Goal: Task Accomplishment & Management: Manage account settings

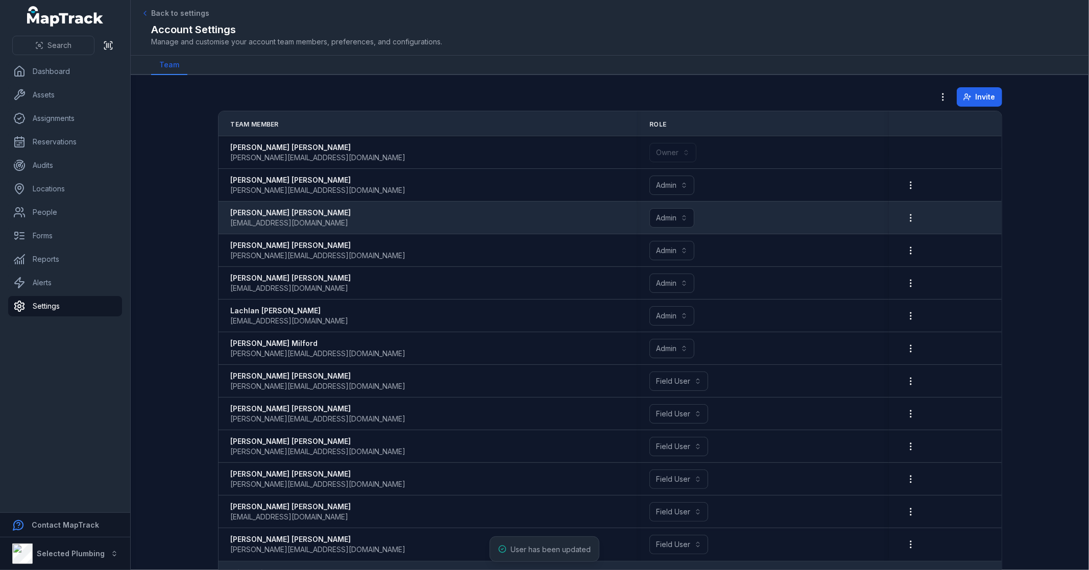
scroll to position [26, 0]
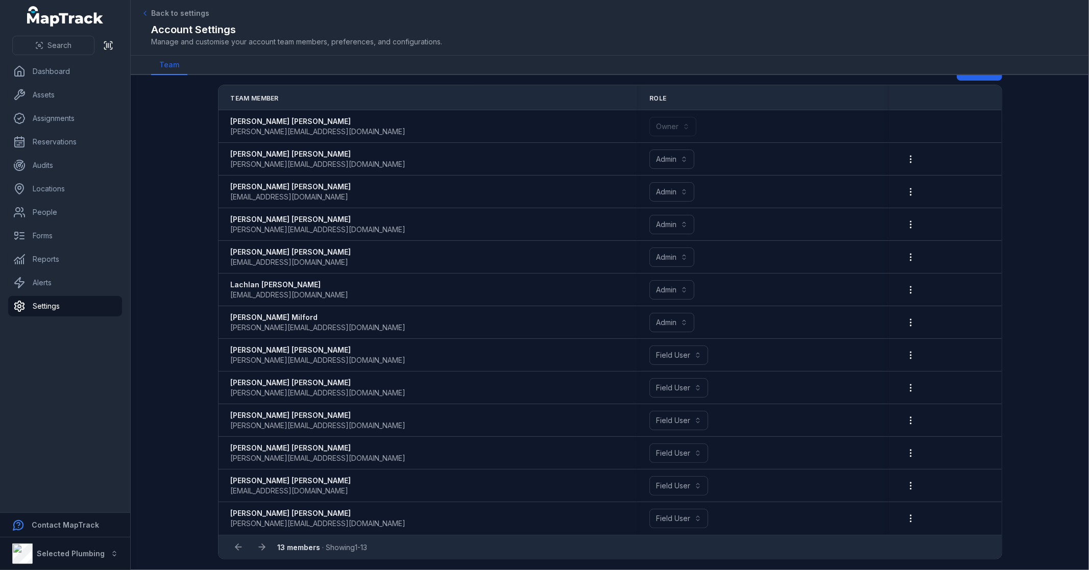
click at [188, 264] on main "**********" at bounding box center [610, 322] width 958 height 495
click at [197, 232] on main "**********" at bounding box center [610, 322] width 958 height 495
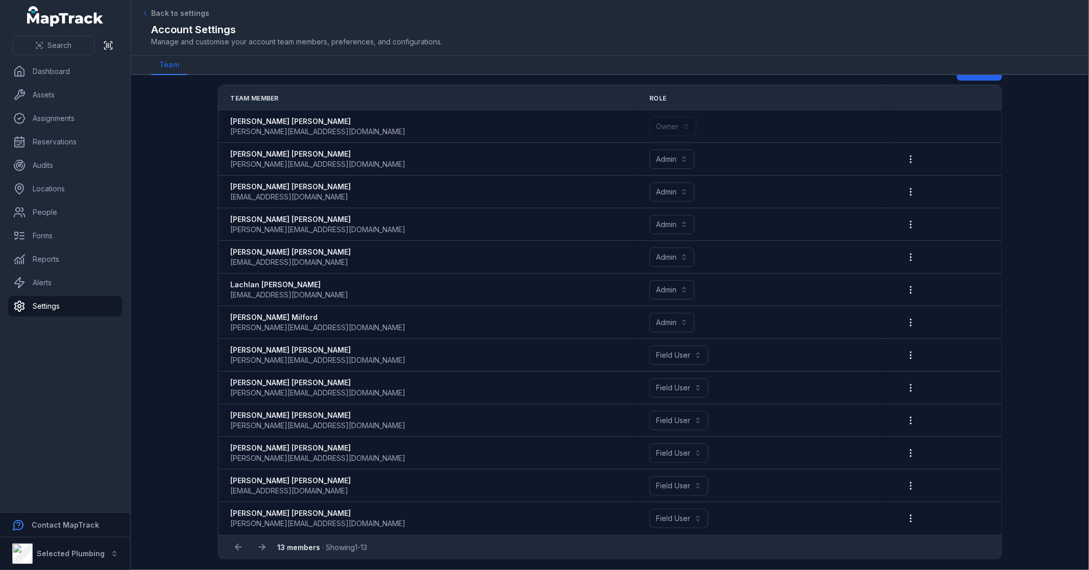
click at [166, 256] on main "**********" at bounding box center [610, 322] width 958 height 495
click at [155, 166] on main "**********" at bounding box center [610, 322] width 958 height 495
click at [67, 216] on link "People" at bounding box center [65, 212] width 114 height 20
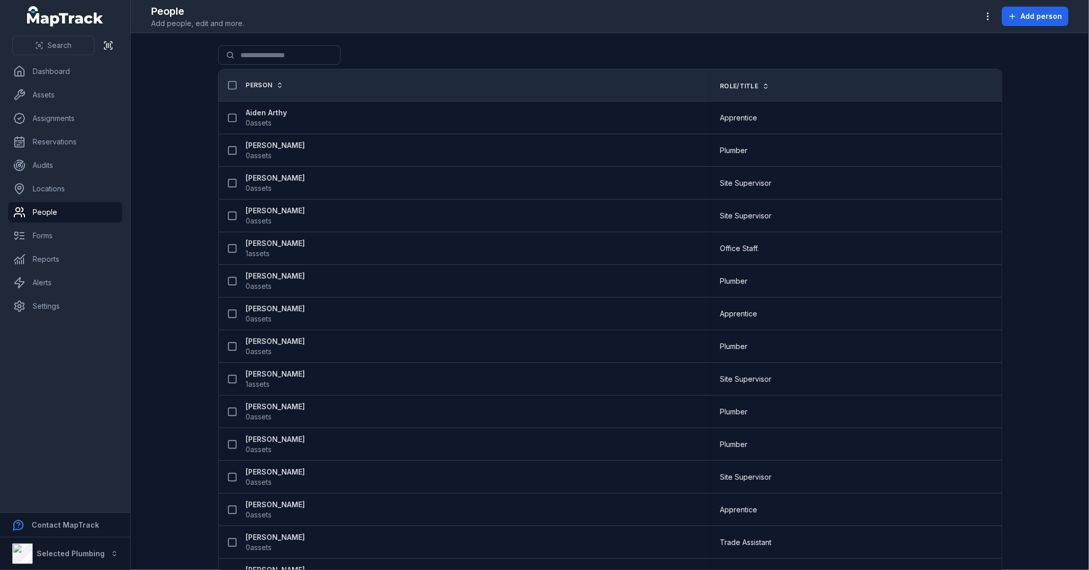
click at [164, 133] on main "Search for people Person Role/Title Aiden Arthy 0 assets Apprentice [PERSON_NAM…" at bounding box center [610, 301] width 958 height 537
click at [995, 13] on button "button" at bounding box center [987, 16] width 19 height 19
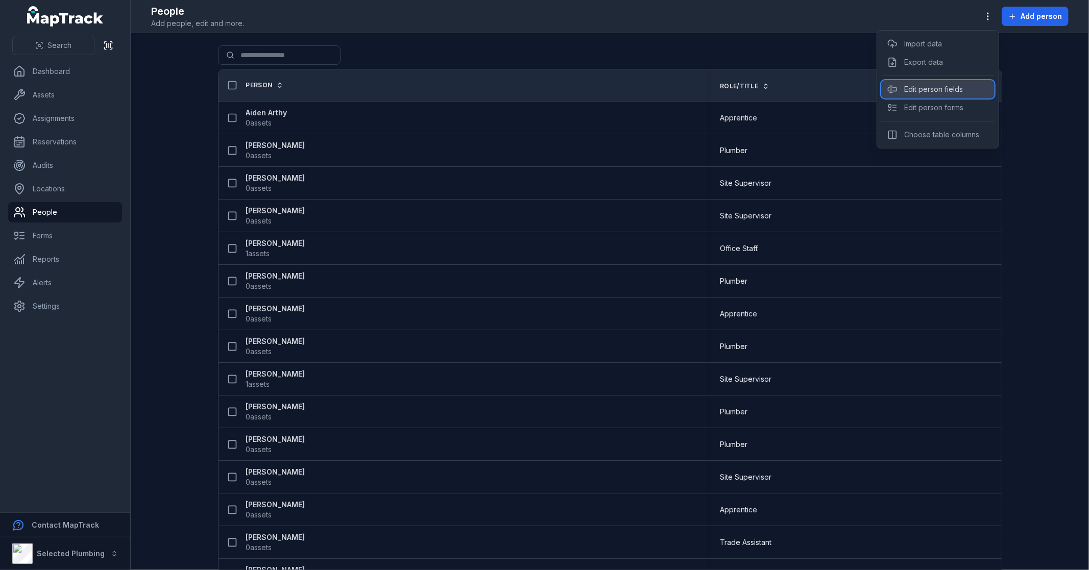
click at [955, 87] on div "Edit person fields" at bounding box center [937, 89] width 113 height 18
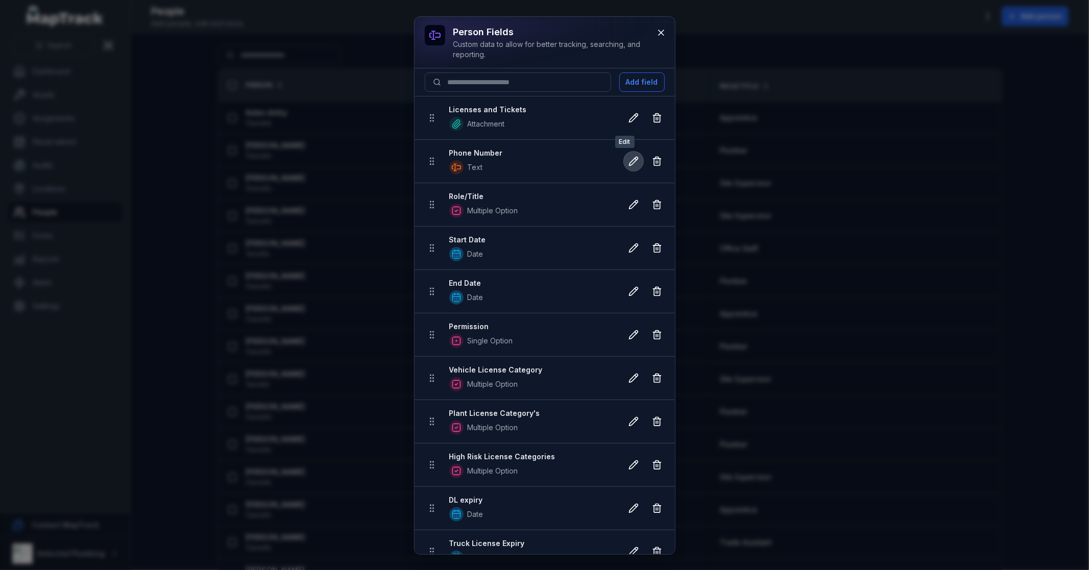
click at [628, 159] on icon at bounding box center [633, 161] width 10 height 10
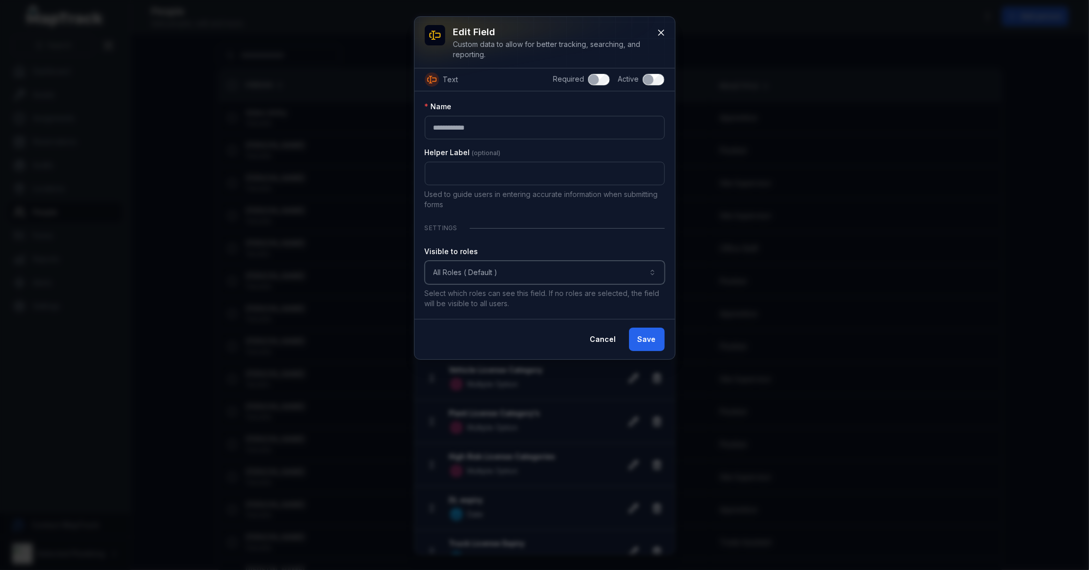
click at [527, 271] on button "All Roles ( Default )" at bounding box center [545, 272] width 240 height 23
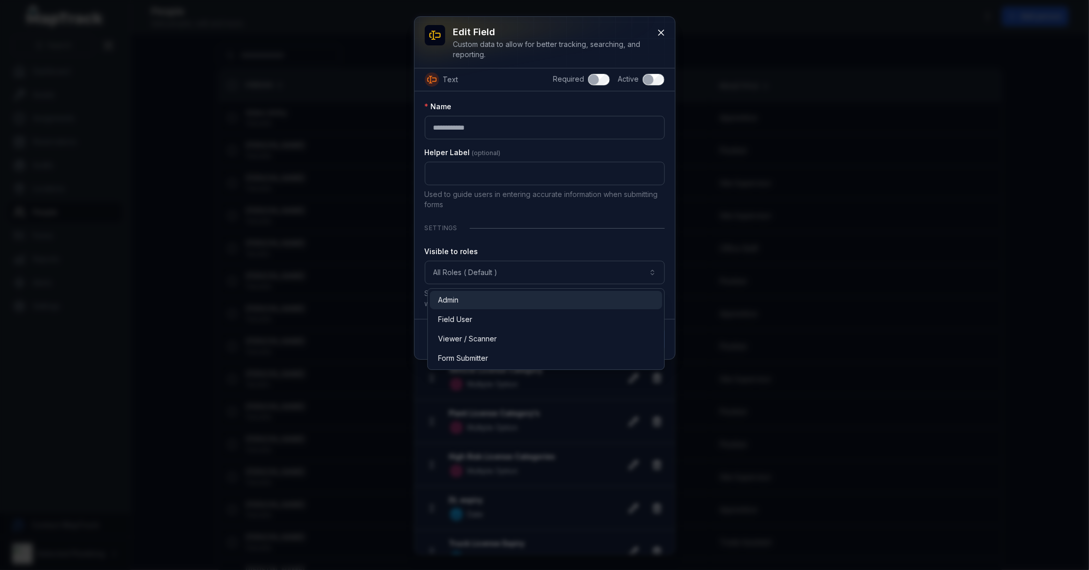
click at [491, 297] on div "Admin" at bounding box center [546, 300] width 216 height 10
click at [485, 323] on div "Field User" at bounding box center [546, 319] width 216 height 10
click at [545, 251] on div "**********" at bounding box center [545, 278] width 240 height 62
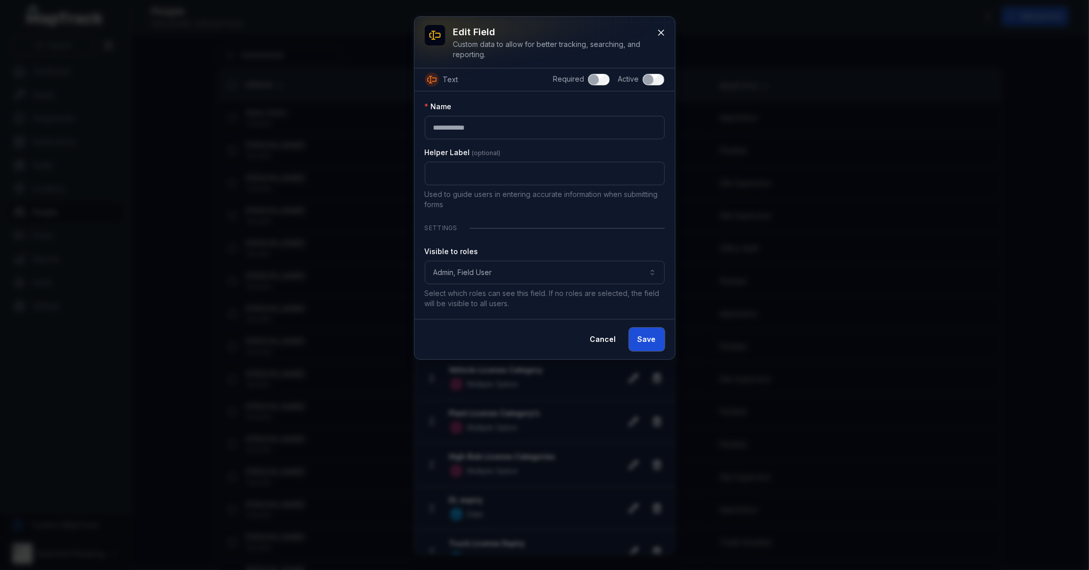
click at [649, 340] on button "Save" at bounding box center [647, 339] width 36 height 23
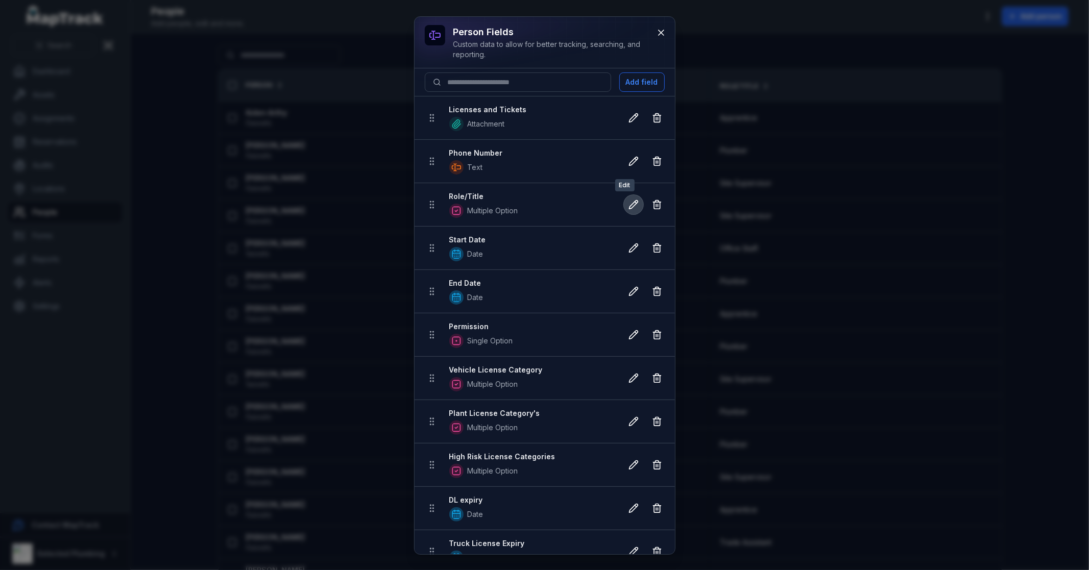
click at [629, 206] on icon at bounding box center [633, 205] width 9 height 9
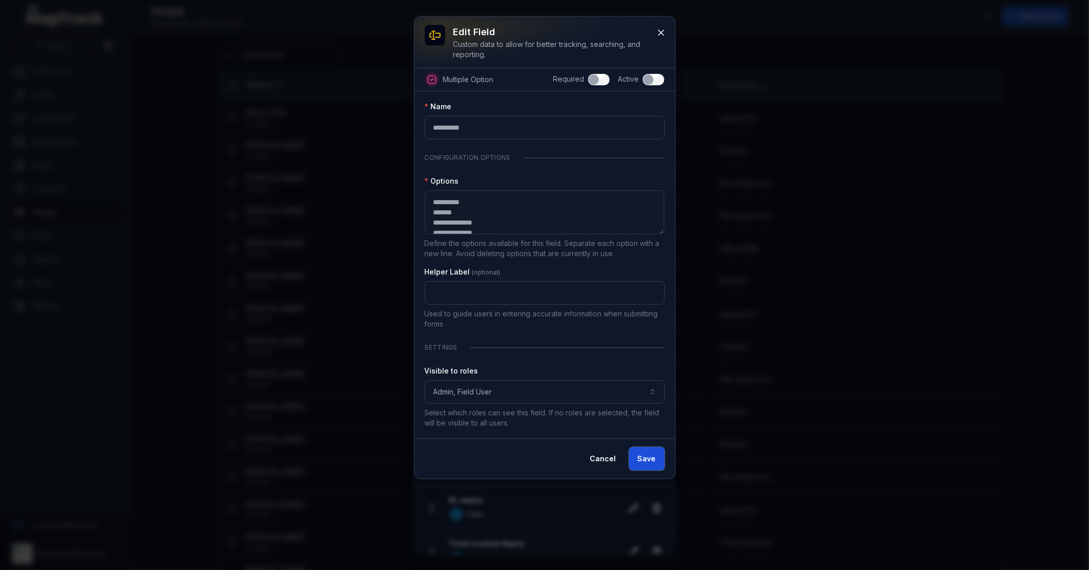
click at [650, 461] on button "Save" at bounding box center [647, 458] width 36 height 23
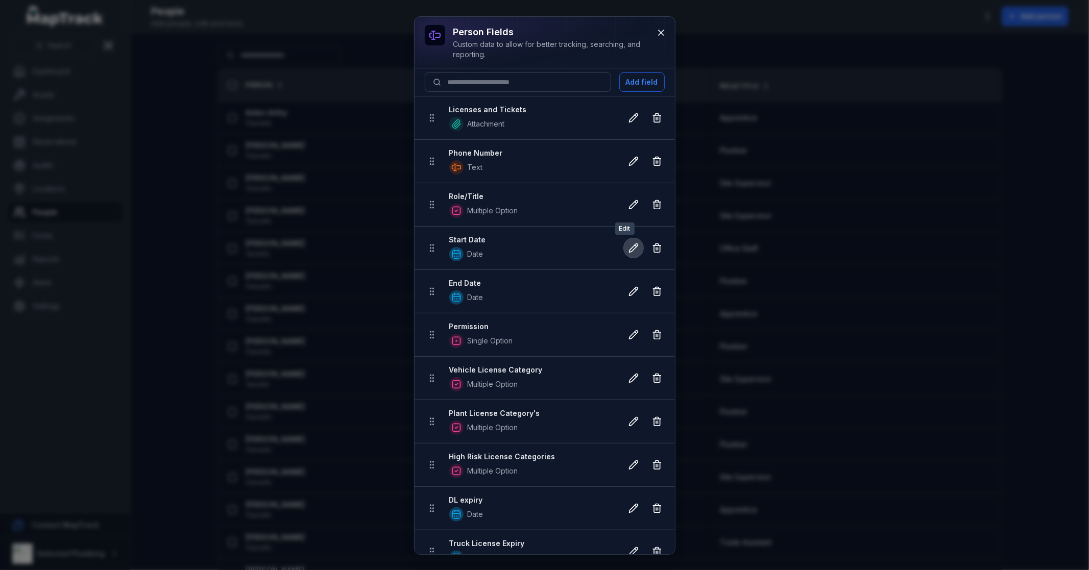
click at [628, 249] on icon at bounding box center [633, 248] width 10 height 10
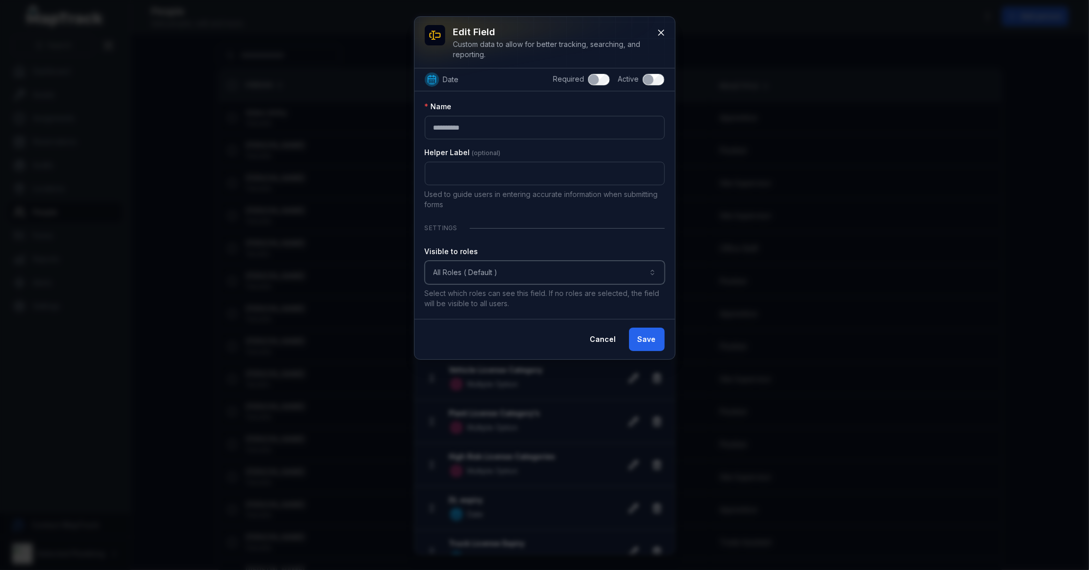
click at [596, 269] on button "All Roles ( Default )" at bounding box center [545, 272] width 240 height 23
click at [502, 570] on div "**********" at bounding box center [544, 570] width 1089 height 0
click at [517, 259] on div "Visible to roles All Roles ( Default ) Select which roles can see this field. I…" at bounding box center [545, 278] width 240 height 62
click at [503, 283] on button "All Roles ( Default )" at bounding box center [545, 272] width 240 height 23
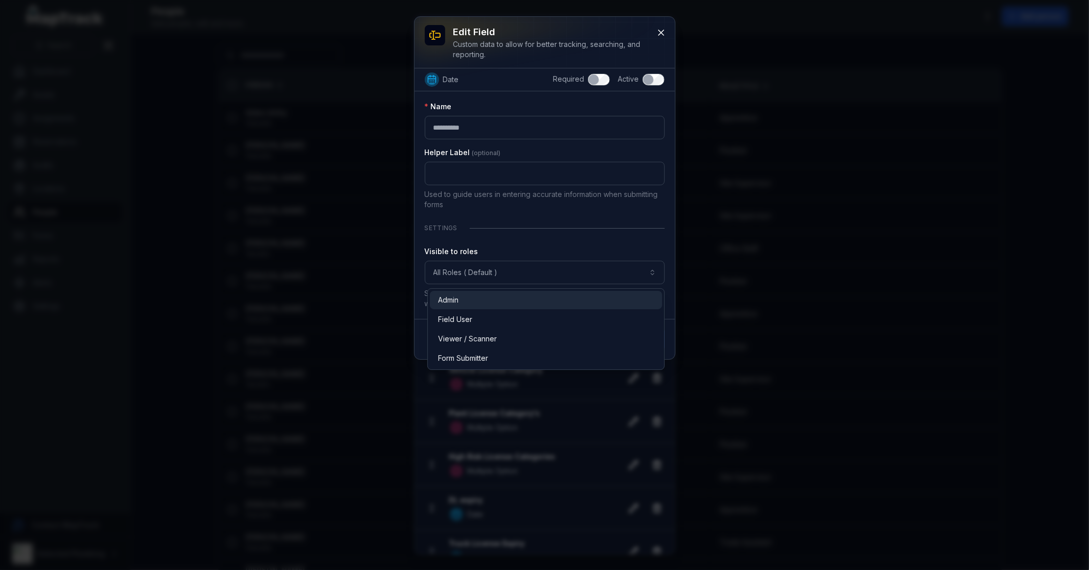
click at [491, 300] on div "Admin" at bounding box center [546, 300] width 216 height 10
click at [490, 323] on div "Field User" at bounding box center [546, 319] width 216 height 10
click at [581, 241] on div "**********" at bounding box center [545, 205] width 240 height 207
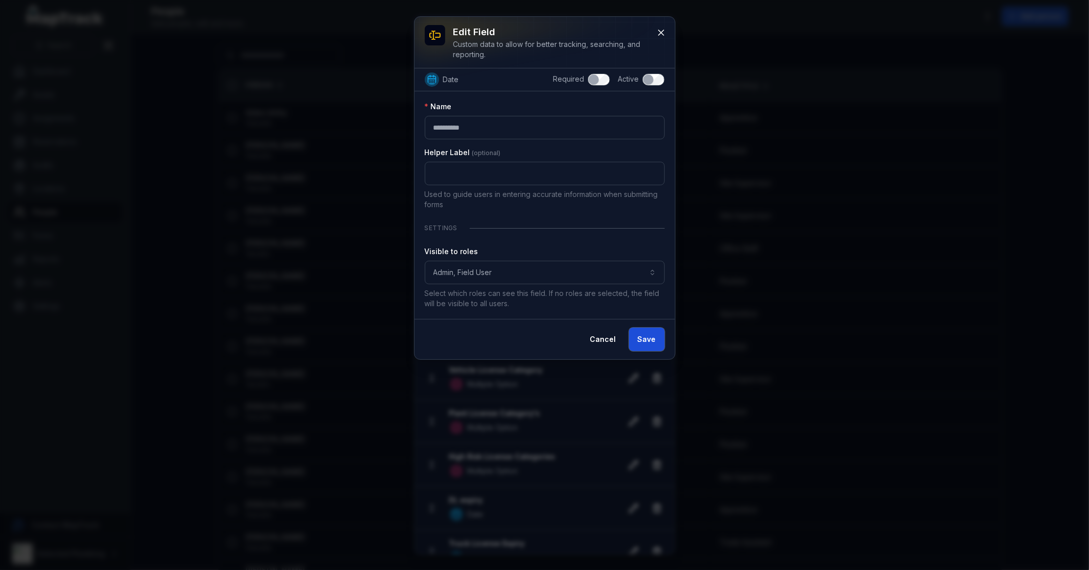
click at [650, 340] on button "Save" at bounding box center [647, 339] width 36 height 23
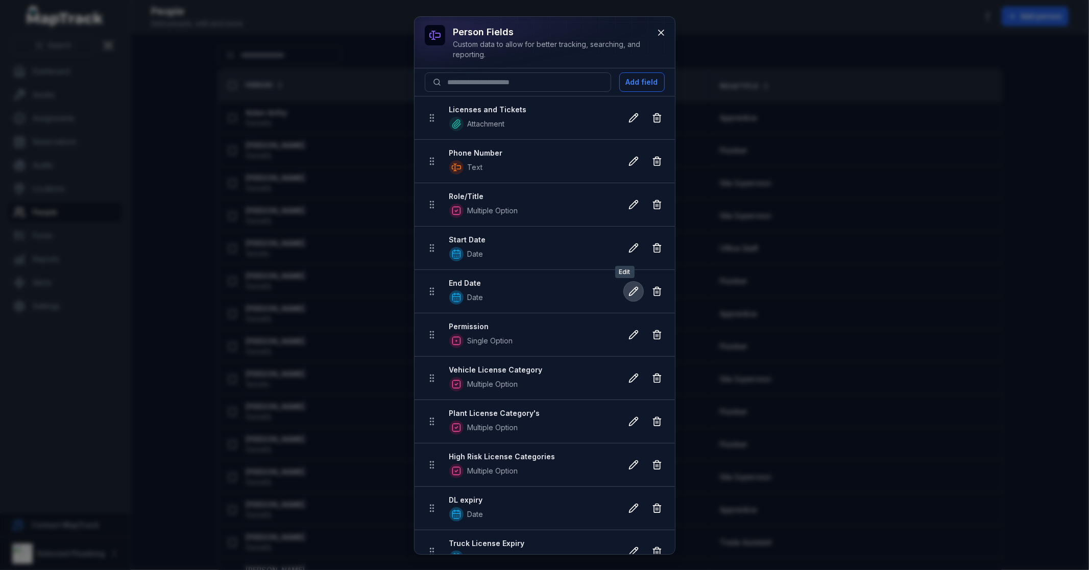
click at [628, 292] on icon at bounding box center [633, 291] width 10 height 10
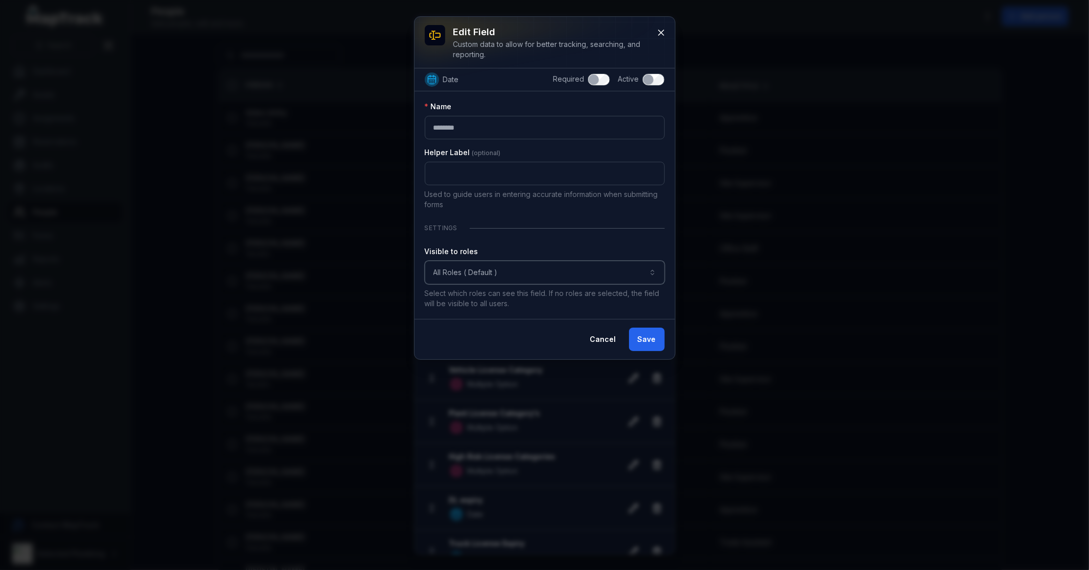
click at [504, 271] on button "All Roles ( Default )" at bounding box center [545, 272] width 240 height 23
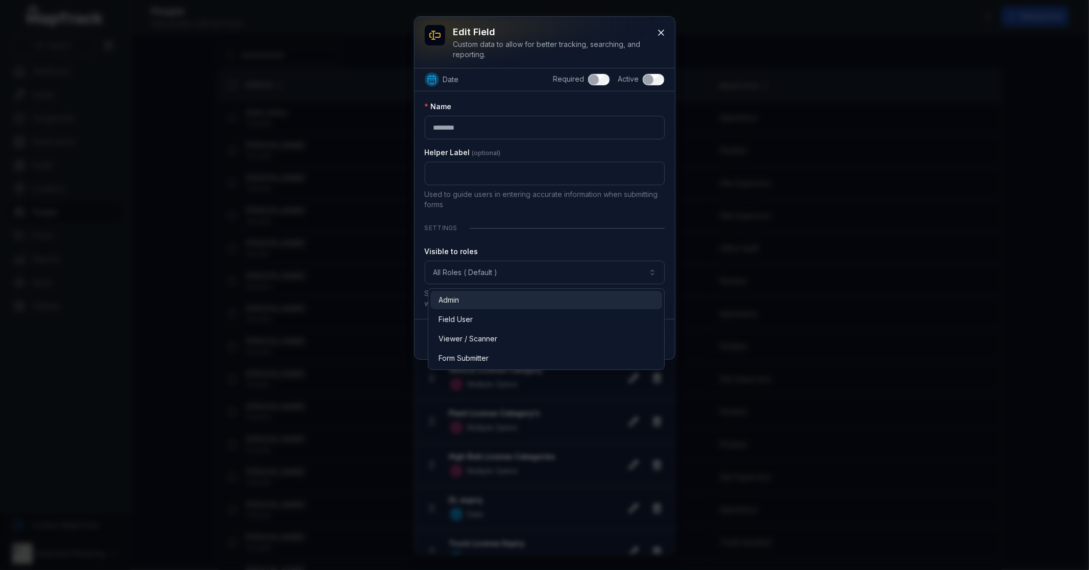
click at [504, 299] on div "Admin" at bounding box center [546, 300] width 215 height 10
click at [495, 315] on div "Field User" at bounding box center [546, 319] width 215 height 10
click at [577, 221] on div "**********" at bounding box center [545, 205] width 240 height 207
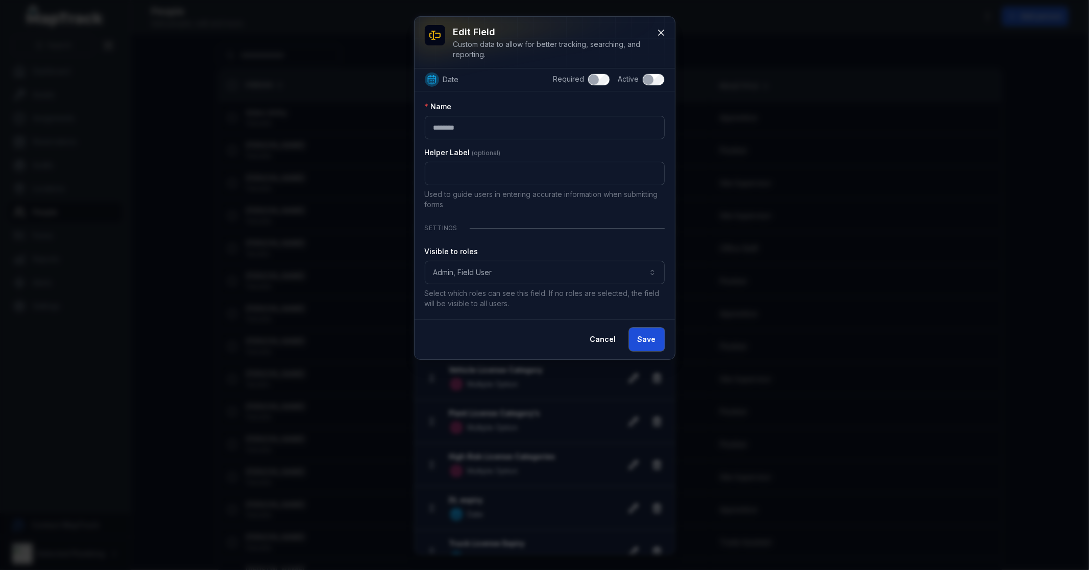
click at [649, 338] on button "Save" at bounding box center [647, 339] width 36 height 23
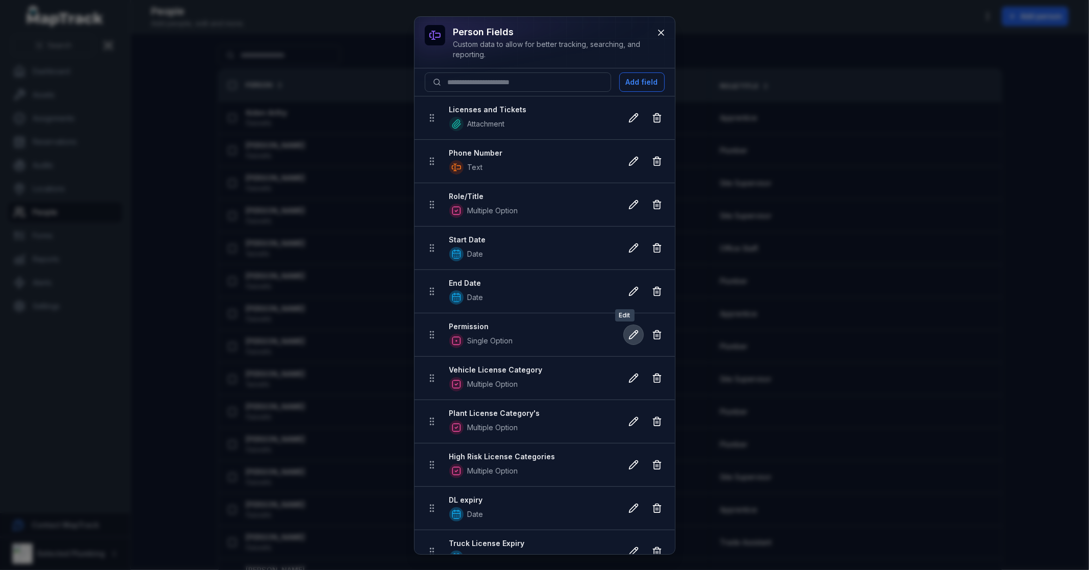
click at [628, 336] on icon at bounding box center [633, 335] width 10 height 10
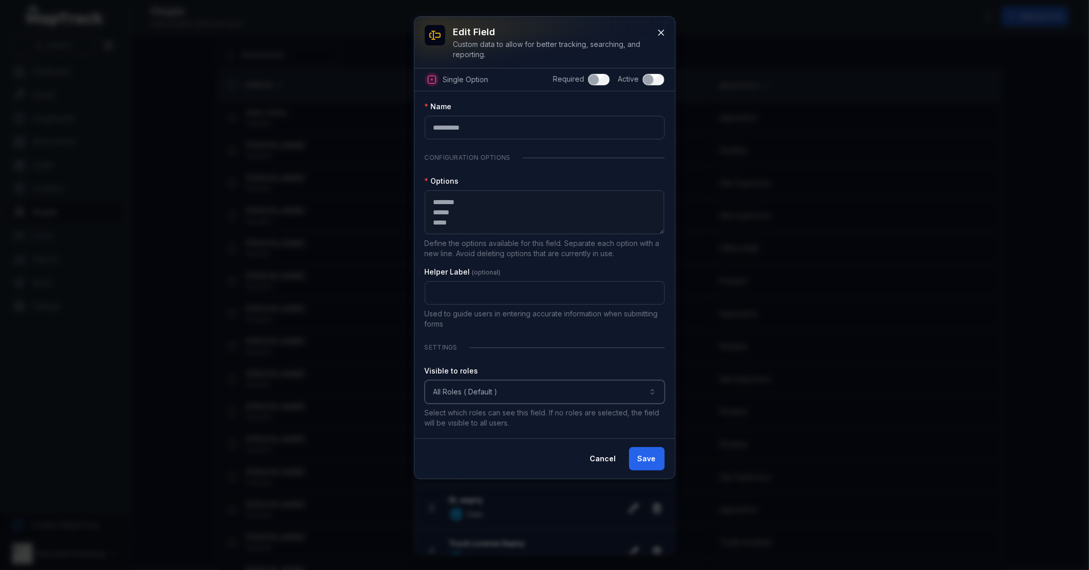
click at [486, 386] on button "All Roles ( Default )" at bounding box center [545, 391] width 240 height 23
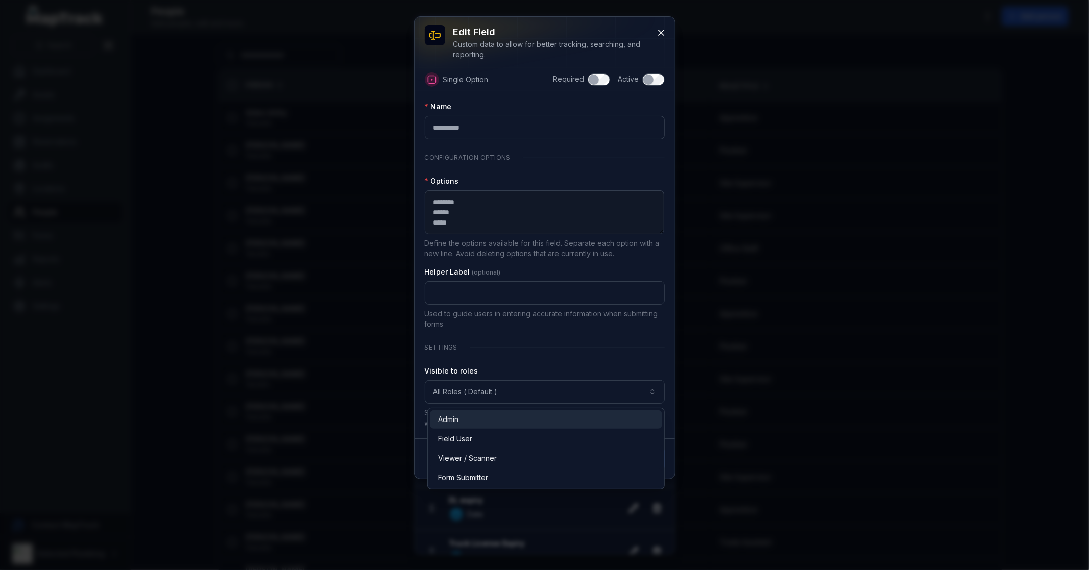
click at [472, 421] on div "Admin" at bounding box center [546, 420] width 216 height 10
click at [521, 357] on div "**********" at bounding box center [545, 265] width 240 height 327
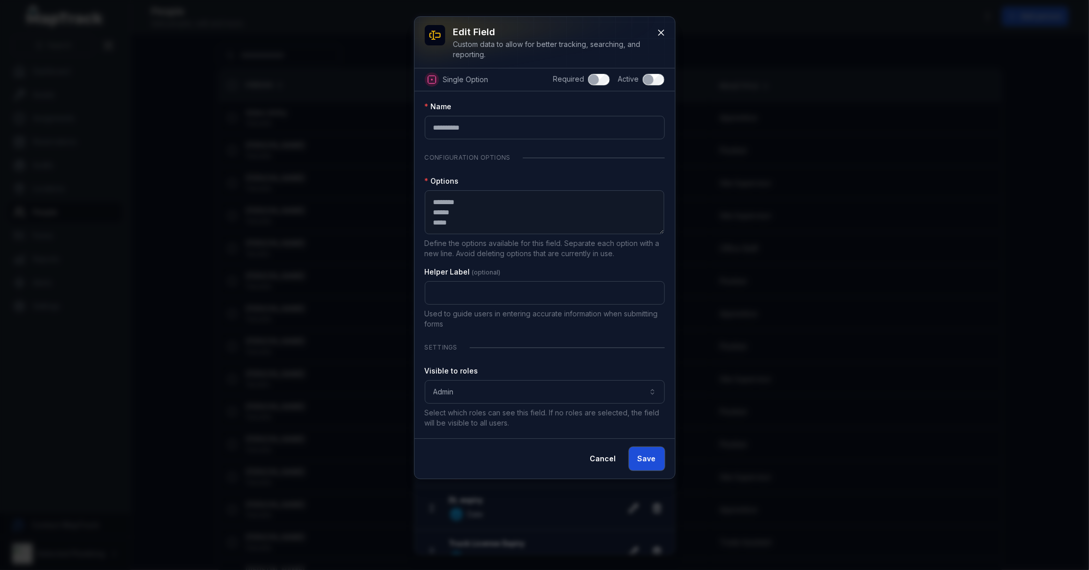
click at [643, 465] on button "Save" at bounding box center [647, 458] width 36 height 23
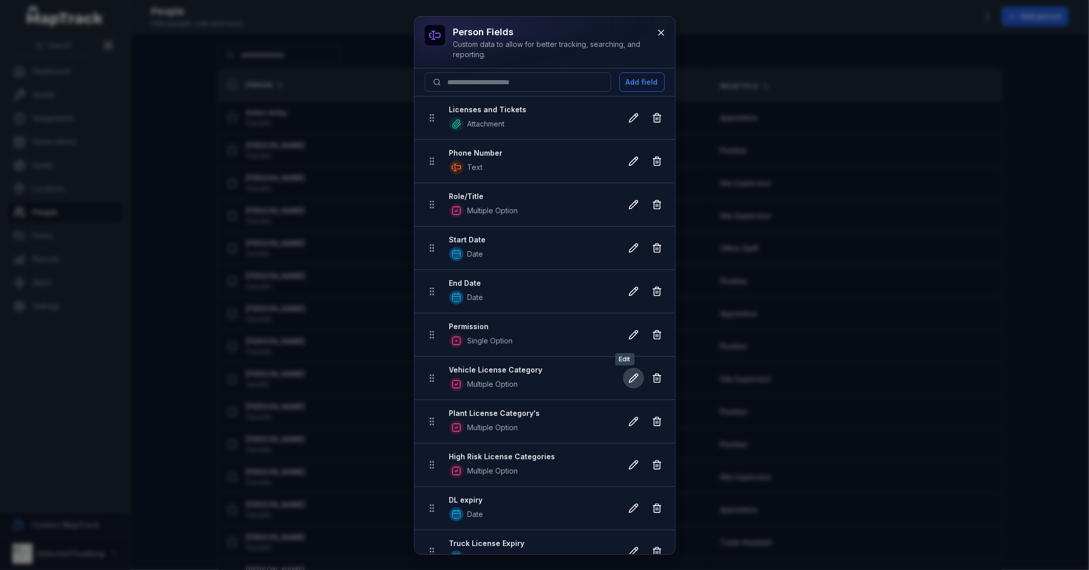
click at [628, 381] on icon at bounding box center [633, 378] width 10 height 10
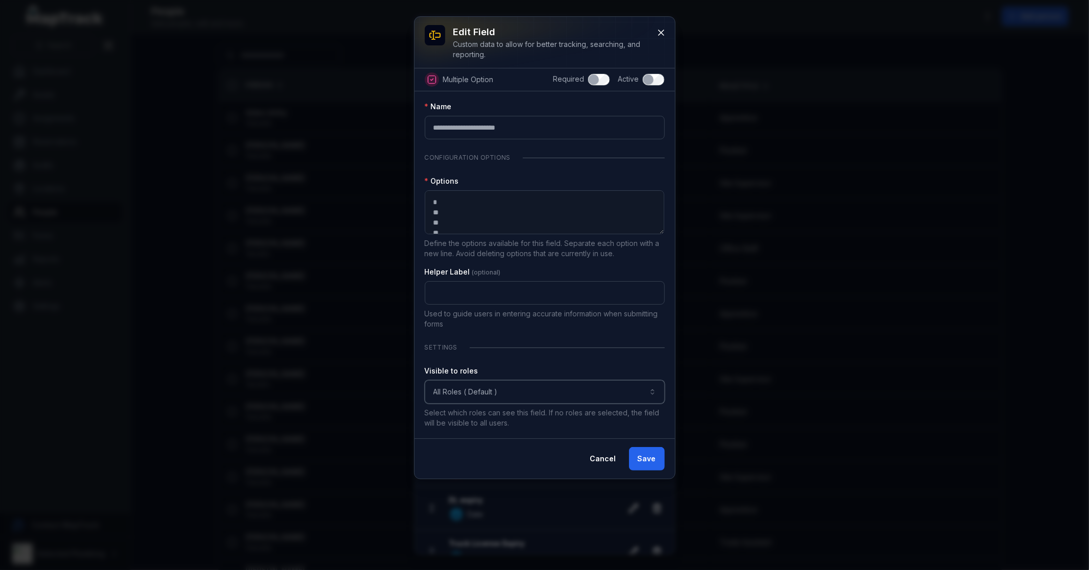
click at [532, 393] on button "All Roles ( Default )" at bounding box center [545, 391] width 240 height 23
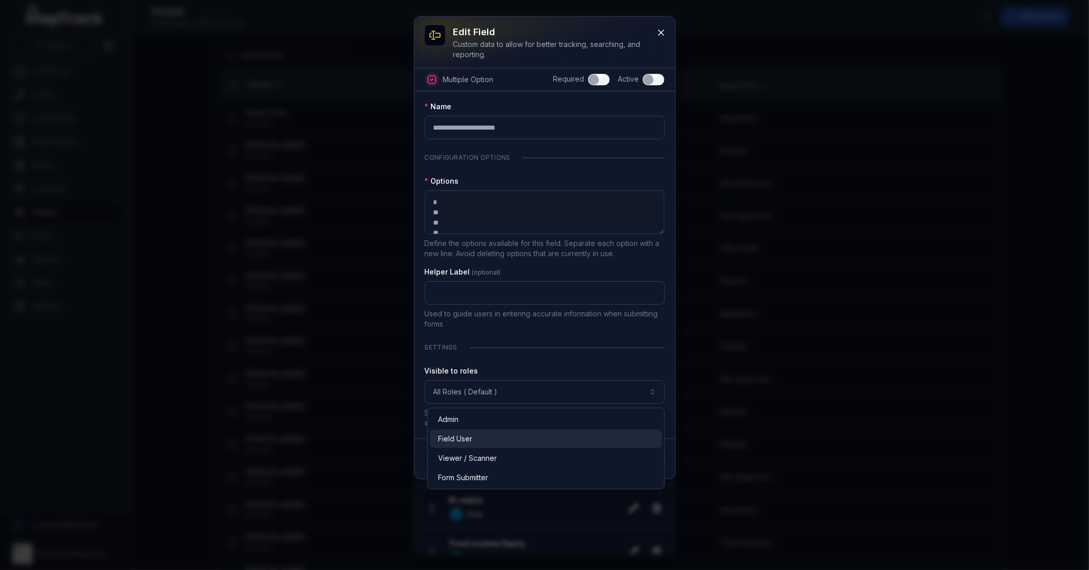
click at [500, 435] on div "Field User" at bounding box center [546, 439] width 216 height 10
click at [498, 424] on div "Admin" at bounding box center [546, 420] width 216 height 10
click at [592, 361] on div "**********" at bounding box center [545, 265] width 240 height 327
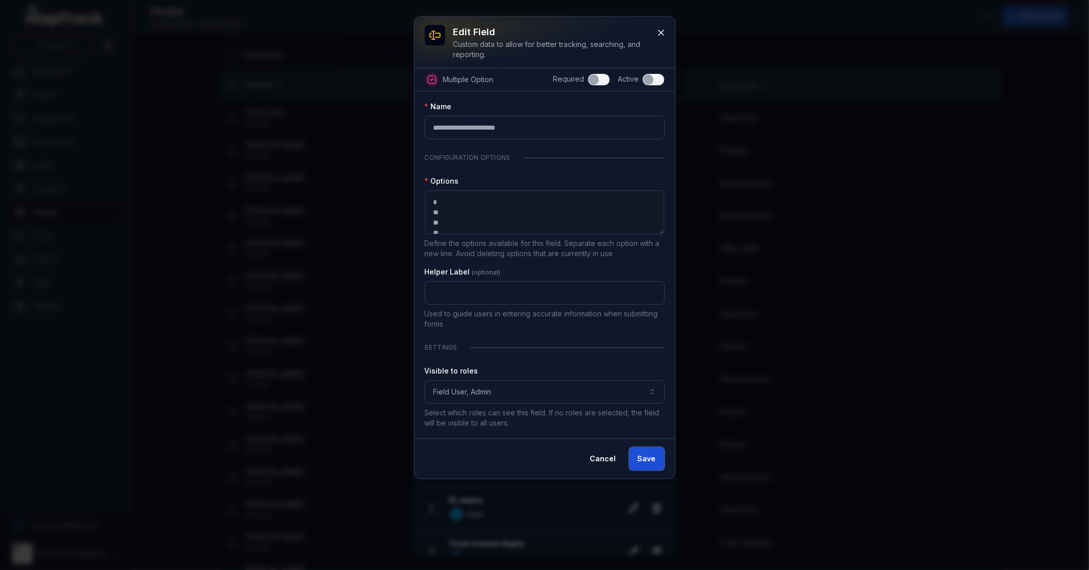
click at [654, 460] on button "Save" at bounding box center [647, 458] width 36 height 23
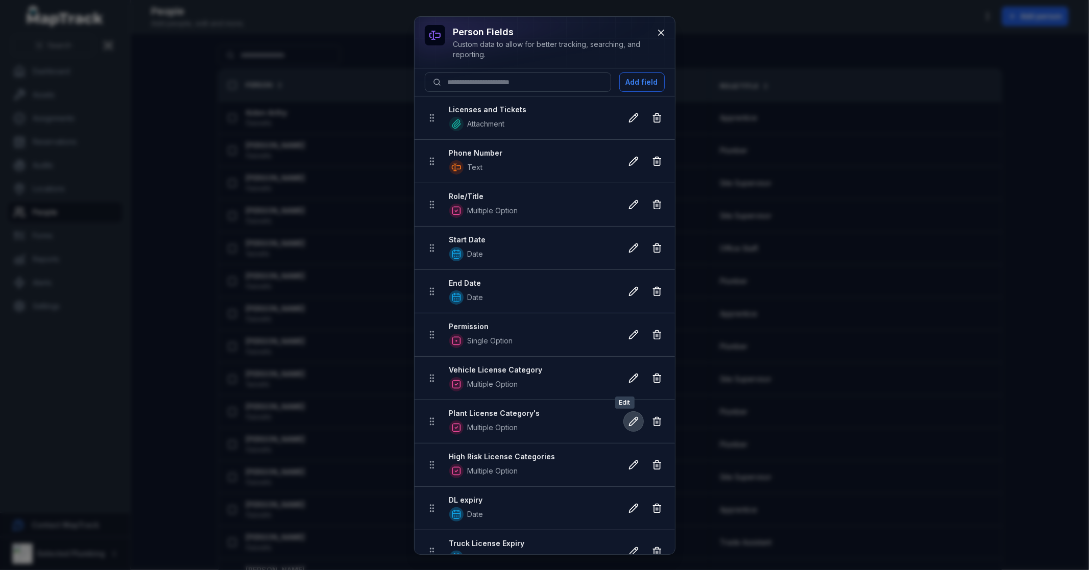
click at [628, 422] on icon at bounding box center [633, 422] width 10 height 10
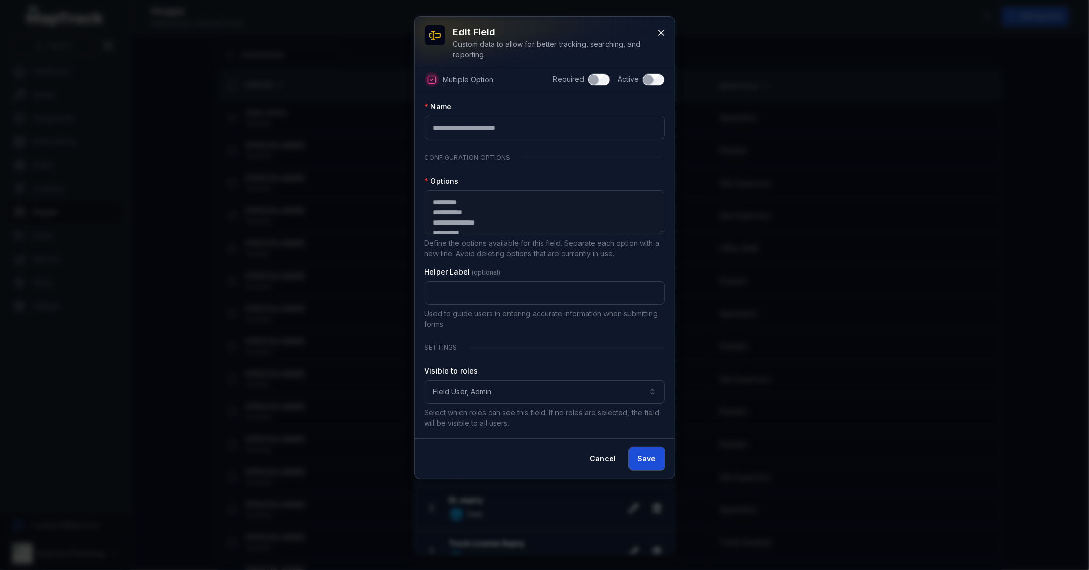
click at [649, 458] on button "Save" at bounding box center [647, 458] width 36 height 23
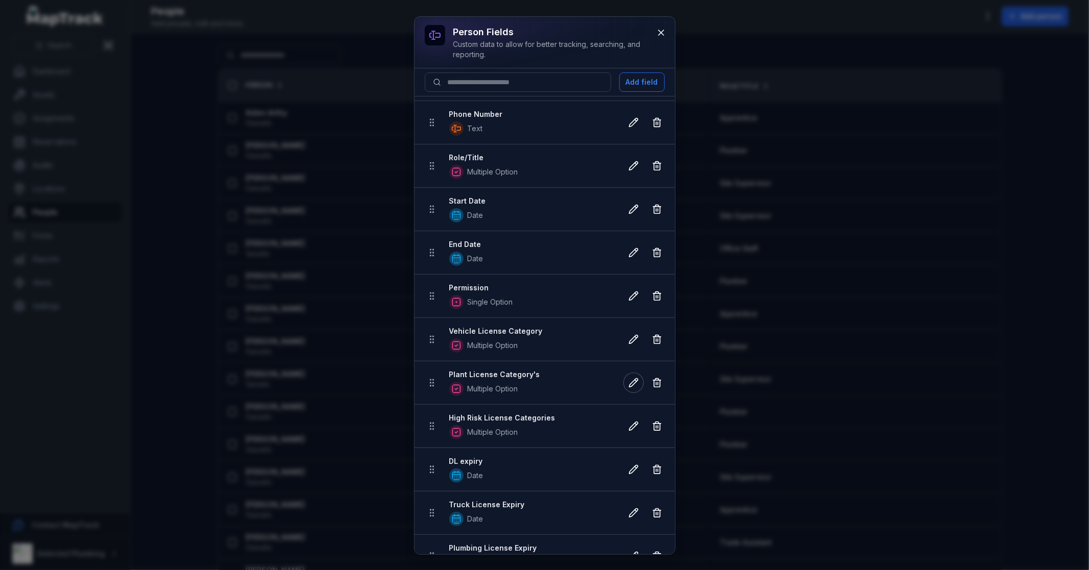
scroll to position [57, 0]
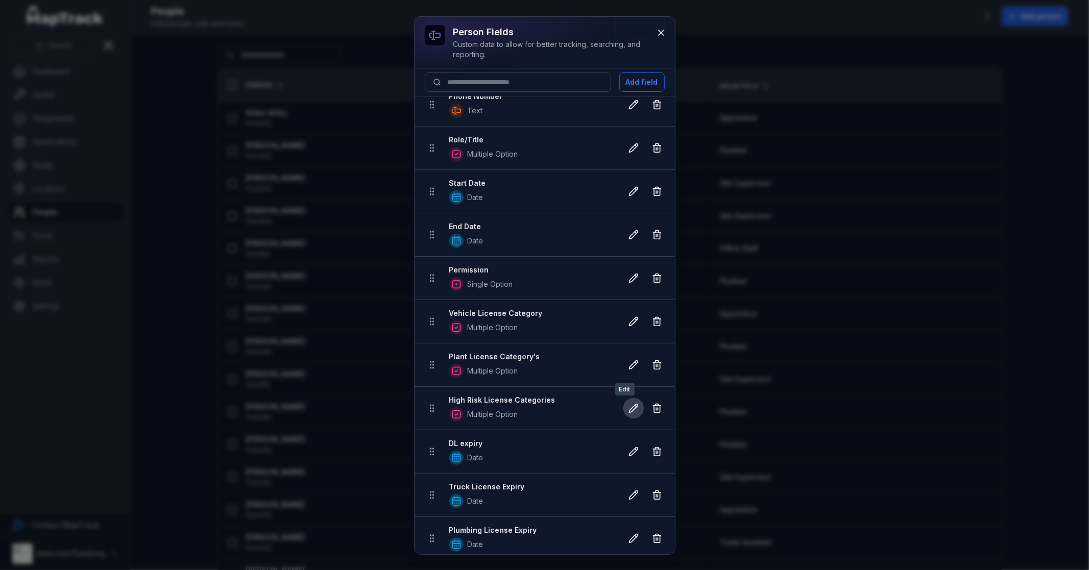
click at [629, 407] on icon at bounding box center [633, 408] width 9 height 9
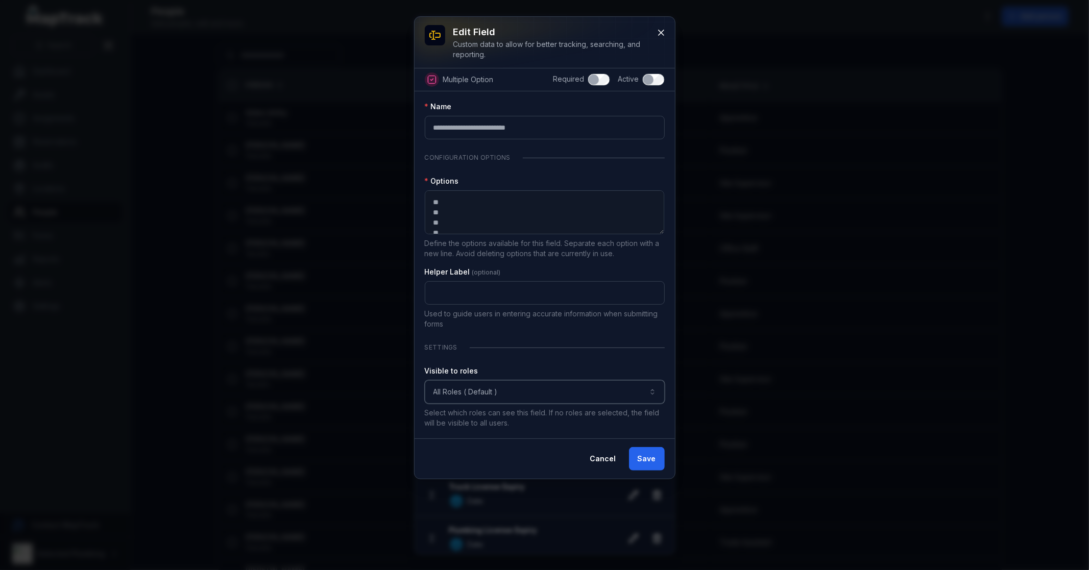
click at [527, 384] on button "All Roles ( Default )" at bounding box center [545, 391] width 240 height 23
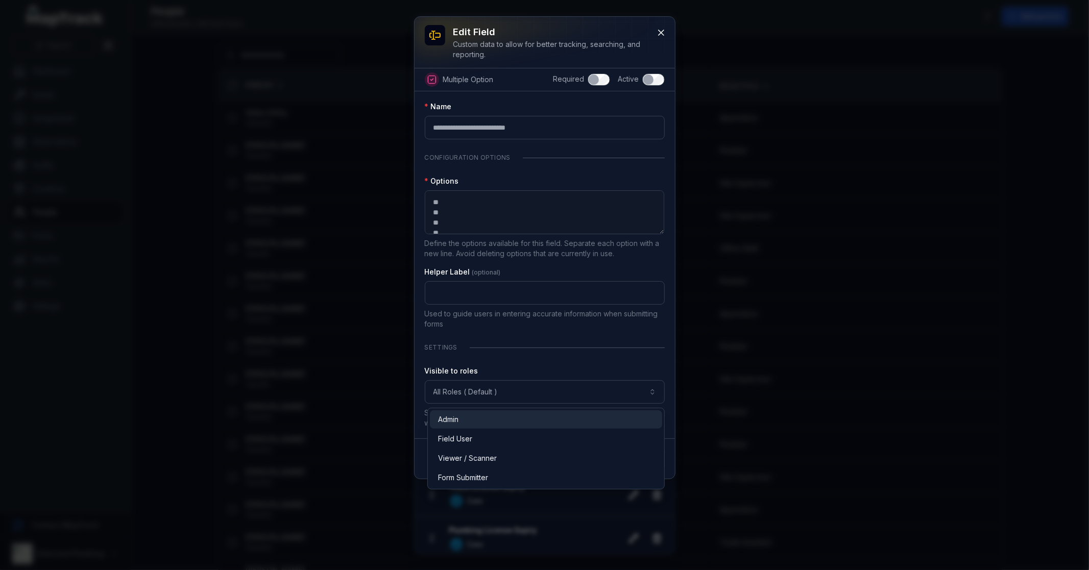
click at [482, 419] on div "Admin" at bounding box center [546, 420] width 216 height 10
click at [477, 434] on div "Field User" at bounding box center [546, 439] width 216 height 10
click at [531, 384] on button "**********" at bounding box center [545, 391] width 240 height 23
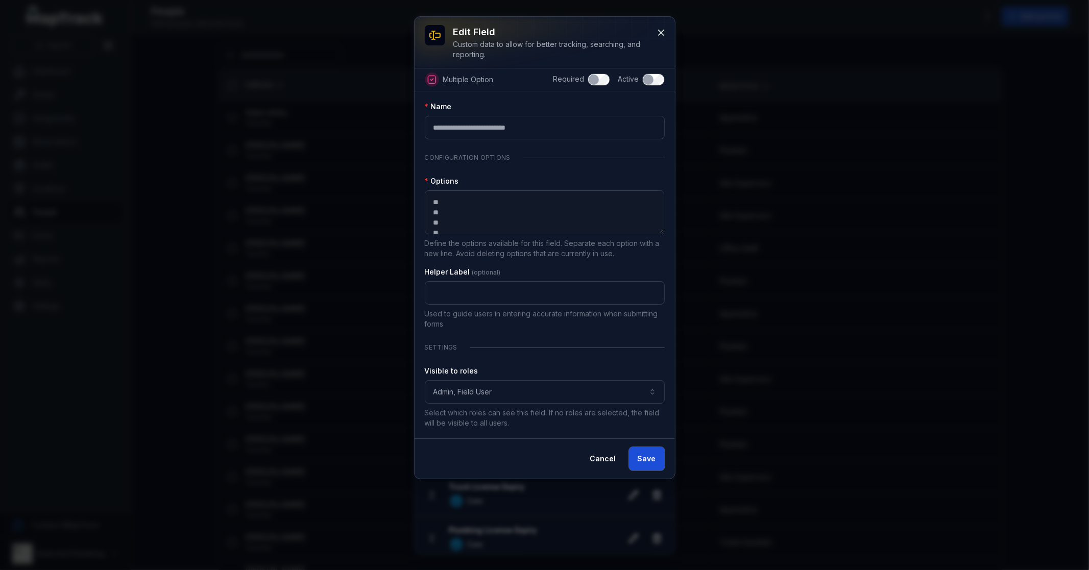
click at [656, 466] on button "Save" at bounding box center [647, 458] width 36 height 23
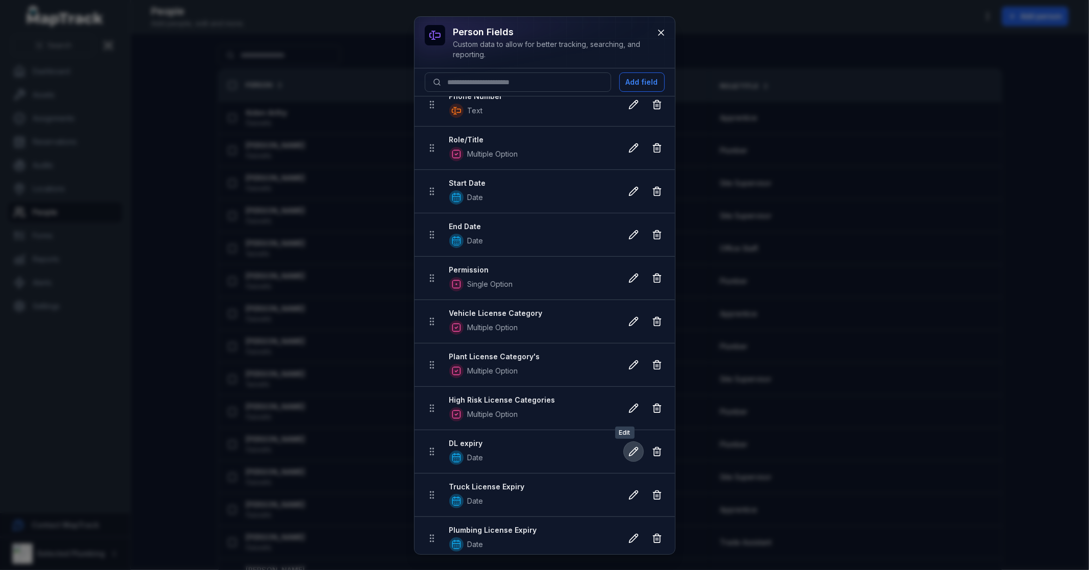
click at [629, 453] on icon at bounding box center [633, 452] width 9 height 9
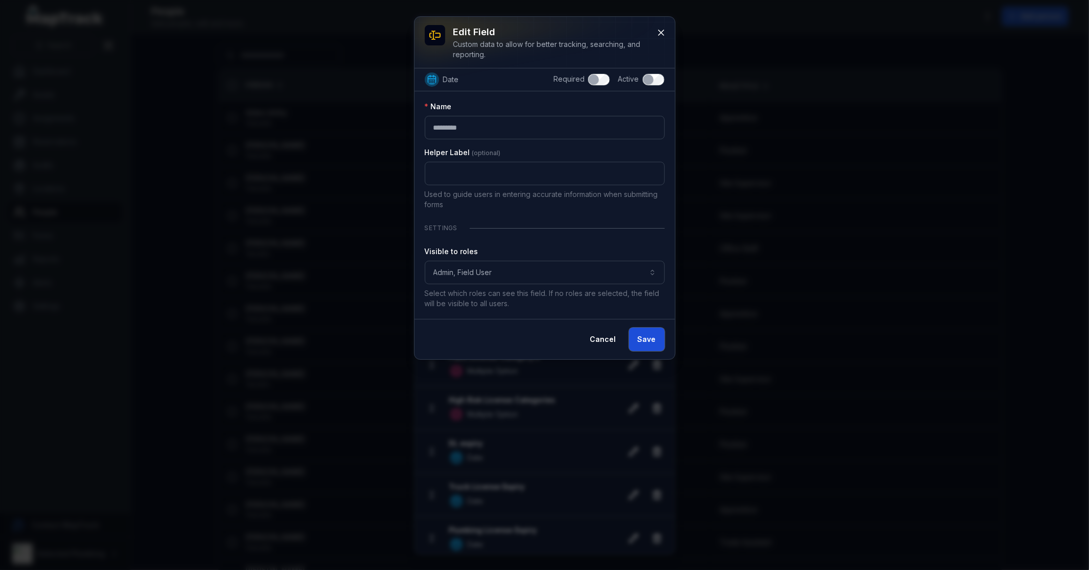
click at [655, 342] on button "Save" at bounding box center [647, 339] width 36 height 23
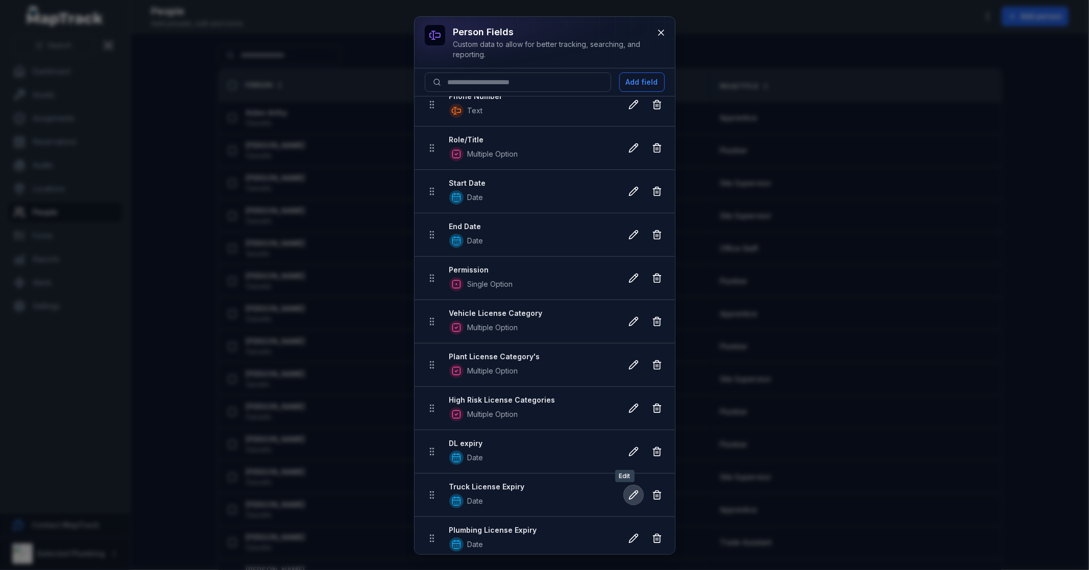
click at [628, 499] on icon at bounding box center [633, 495] width 10 height 10
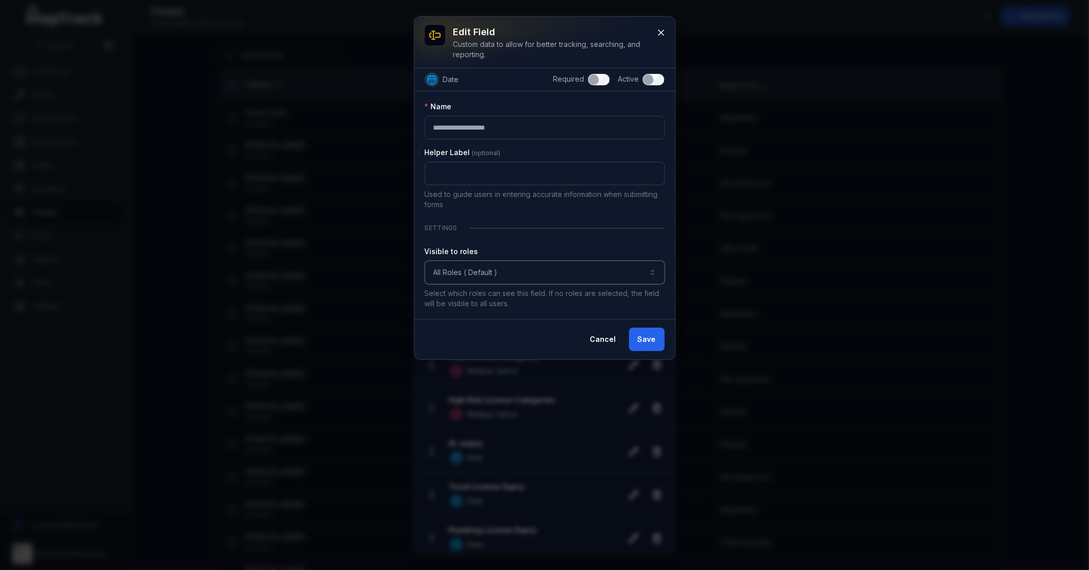
click at [545, 278] on button "All Roles ( Default )" at bounding box center [545, 272] width 240 height 23
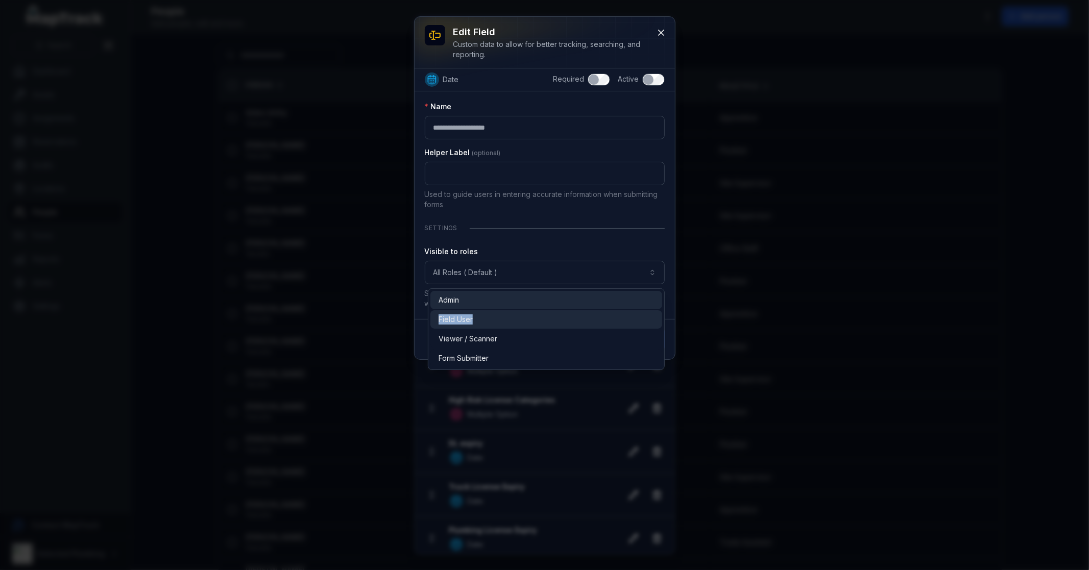
drag, startPoint x: 512, startPoint y: 307, endPoint x: 508, endPoint y: 317, distance: 10.5
click at [508, 317] on div "Admin Field User Viewer / Scanner Form Submitter" at bounding box center [546, 329] width 237 height 82
click at [506, 304] on div "Admin" at bounding box center [546, 300] width 215 height 10
click at [506, 317] on div "Field User" at bounding box center [546, 319] width 215 height 10
click at [570, 232] on div "**********" at bounding box center [545, 205] width 240 height 207
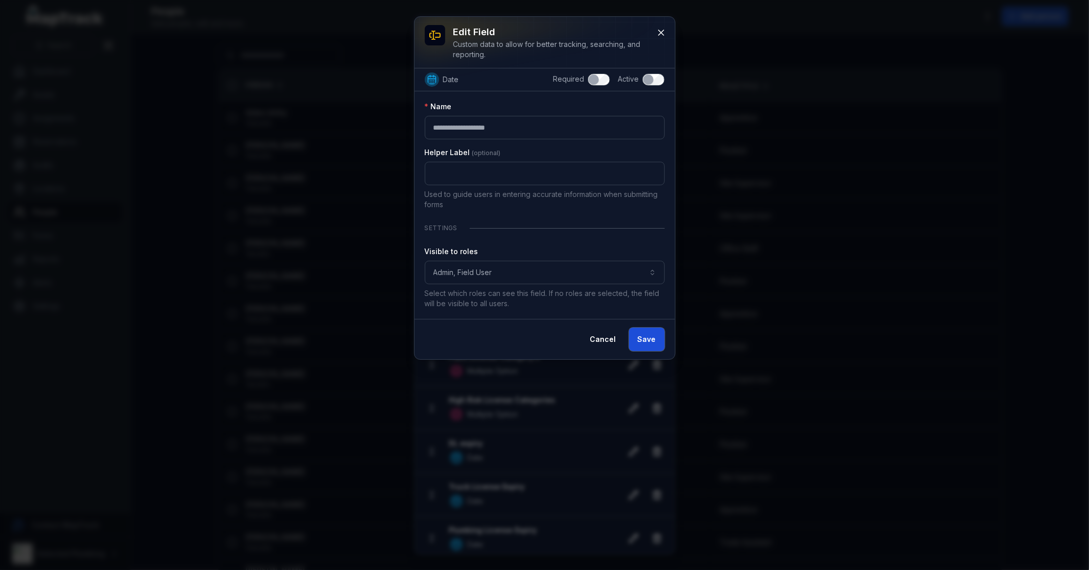
click at [651, 334] on button "Save" at bounding box center [647, 339] width 36 height 23
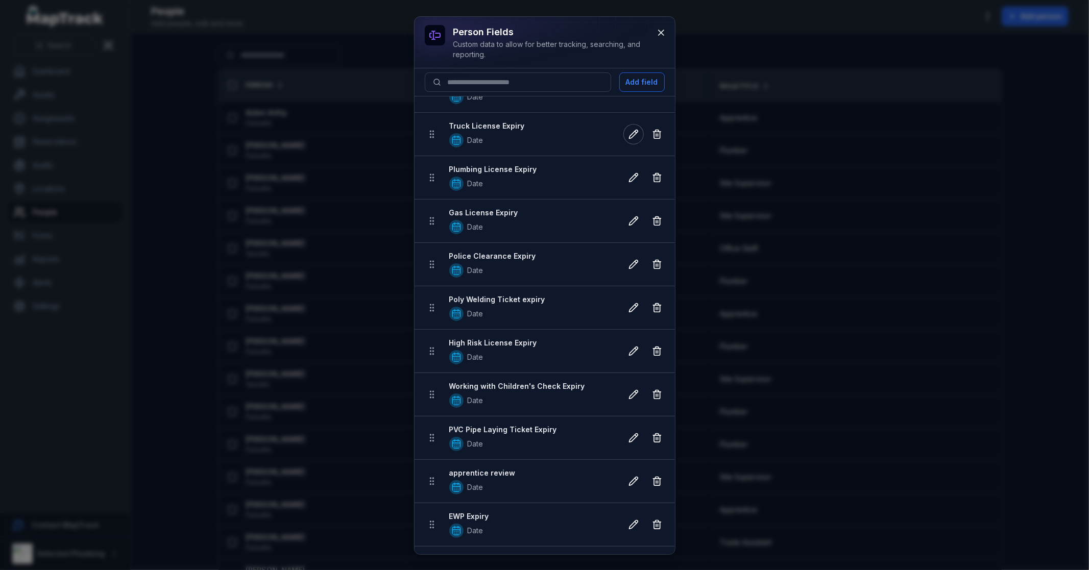
scroll to position [453, 0]
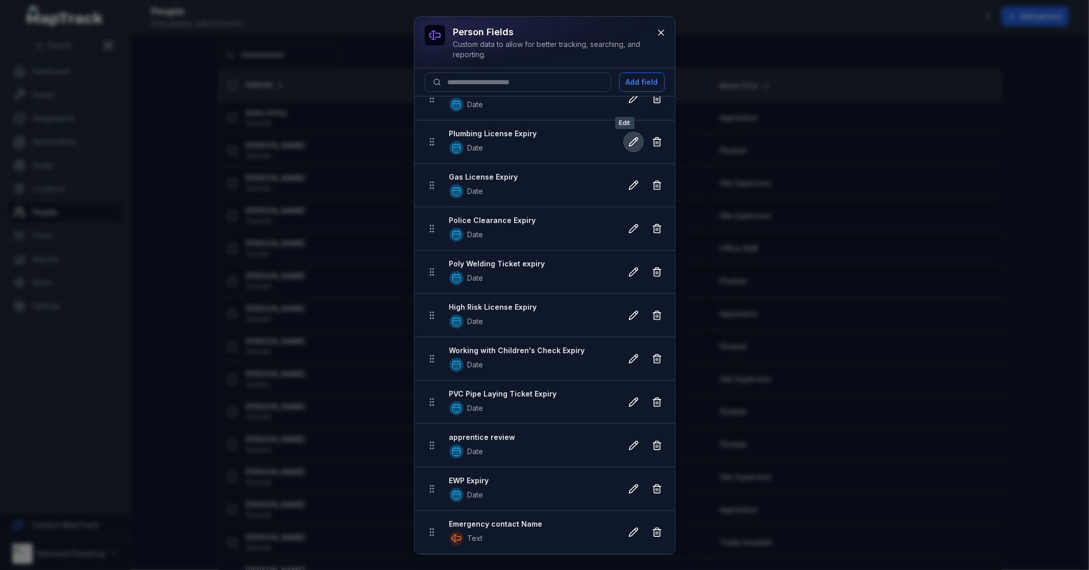
click at [628, 139] on icon at bounding box center [633, 142] width 10 height 10
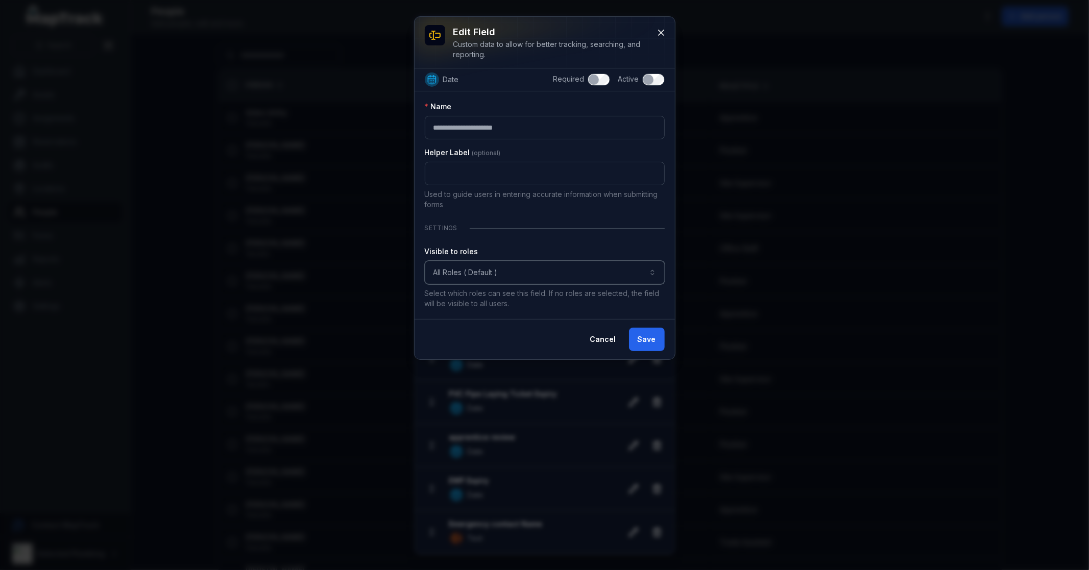
click at [476, 273] on button "All Roles ( Default )" at bounding box center [545, 272] width 240 height 23
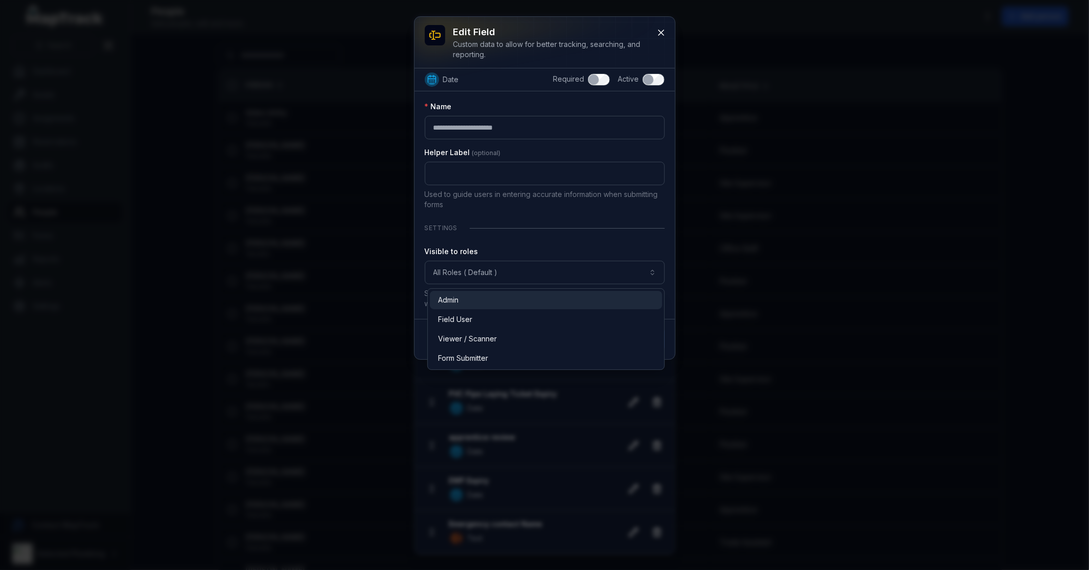
drag, startPoint x: 483, startPoint y: 297, endPoint x: 482, endPoint y: 309, distance: 12.3
click at [484, 298] on div "Admin" at bounding box center [546, 300] width 216 height 10
click at [480, 315] on div "Field User" at bounding box center [546, 319] width 216 height 10
click at [554, 213] on div "**********" at bounding box center [545, 205] width 240 height 207
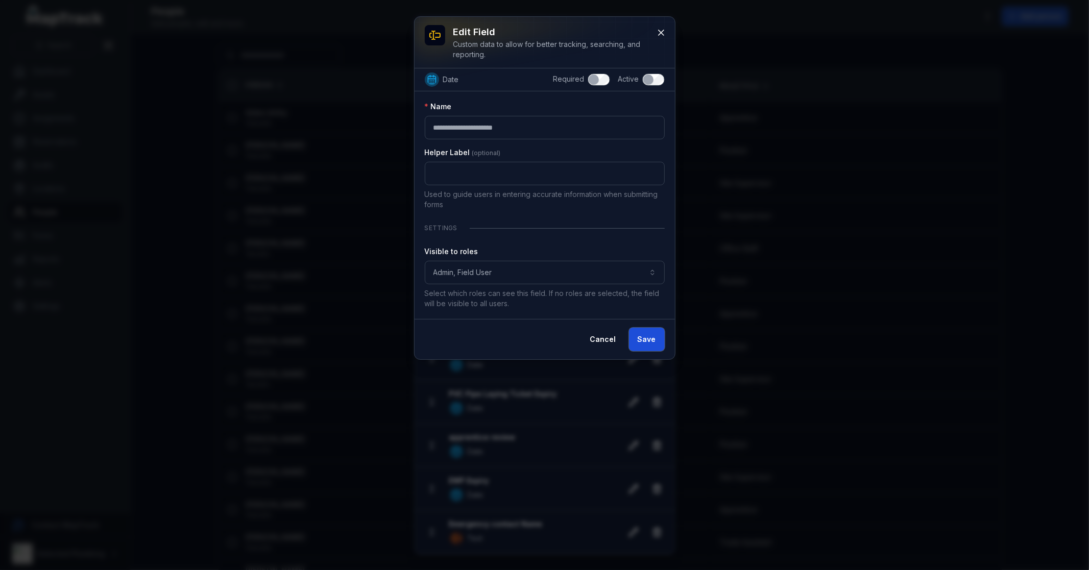
click at [642, 343] on button "Save" at bounding box center [647, 339] width 36 height 23
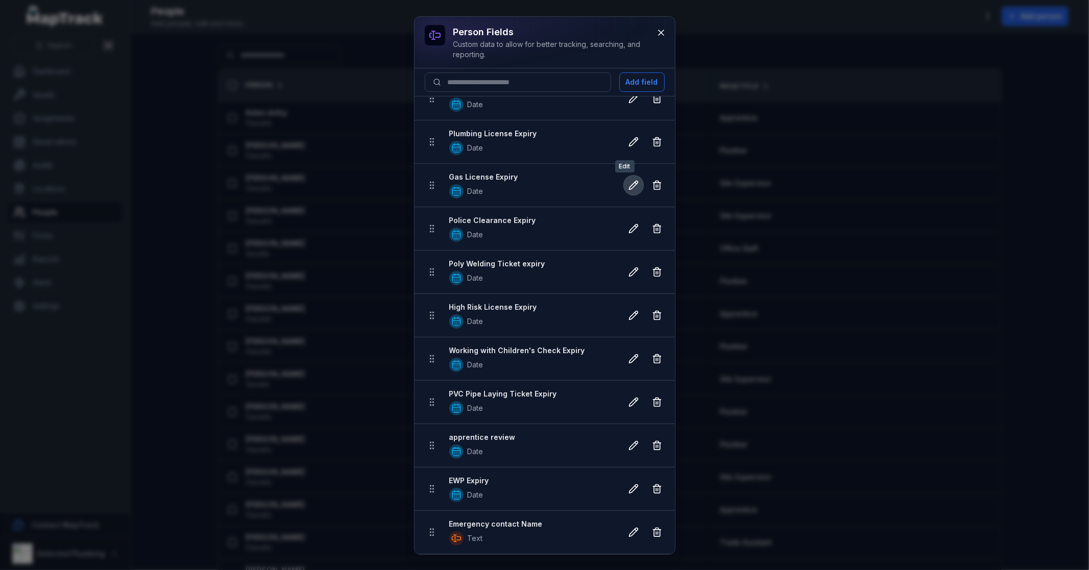
click at [628, 185] on icon at bounding box center [633, 185] width 10 height 10
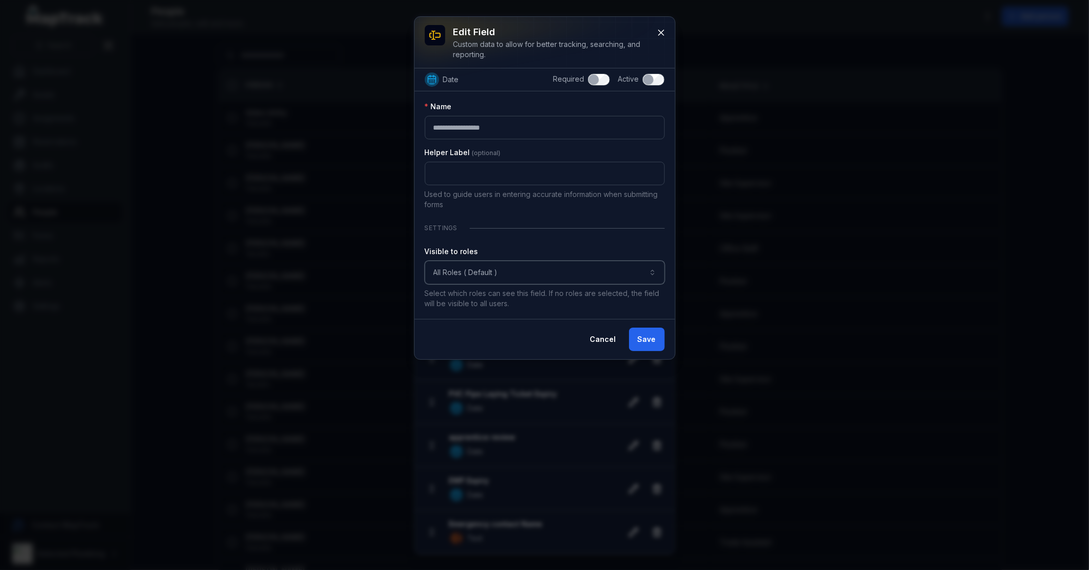
click at [504, 272] on button "All Roles ( Default )" at bounding box center [545, 272] width 240 height 23
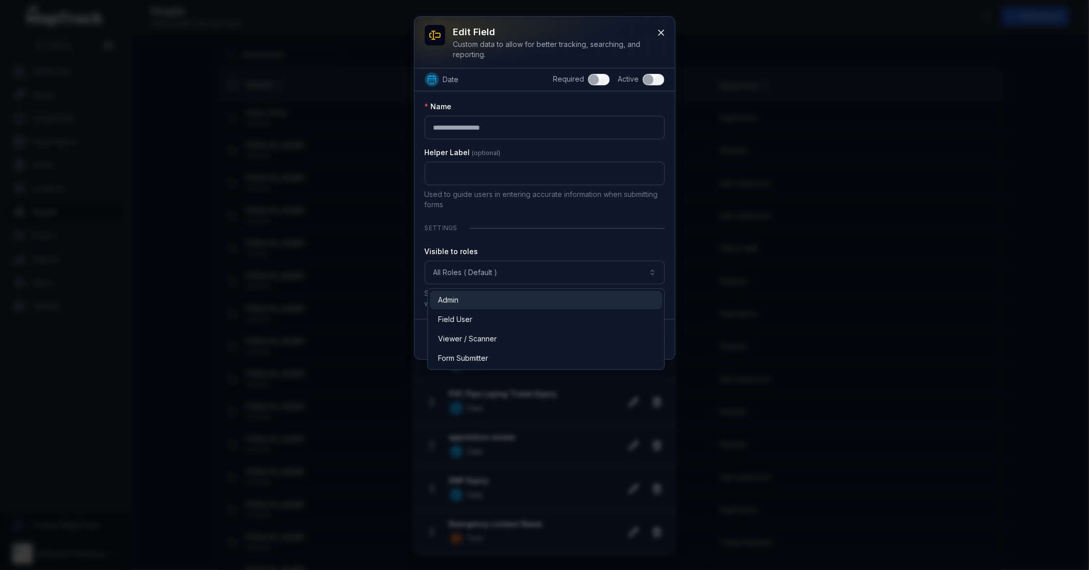
click at [497, 299] on div "Admin" at bounding box center [546, 300] width 216 height 10
click at [488, 319] on div "Field User" at bounding box center [546, 319] width 216 height 10
drag, startPoint x: 516, startPoint y: 259, endPoint x: 519, endPoint y: 251, distance: 9.4
click at [516, 255] on div "**********" at bounding box center [545, 278] width 240 height 62
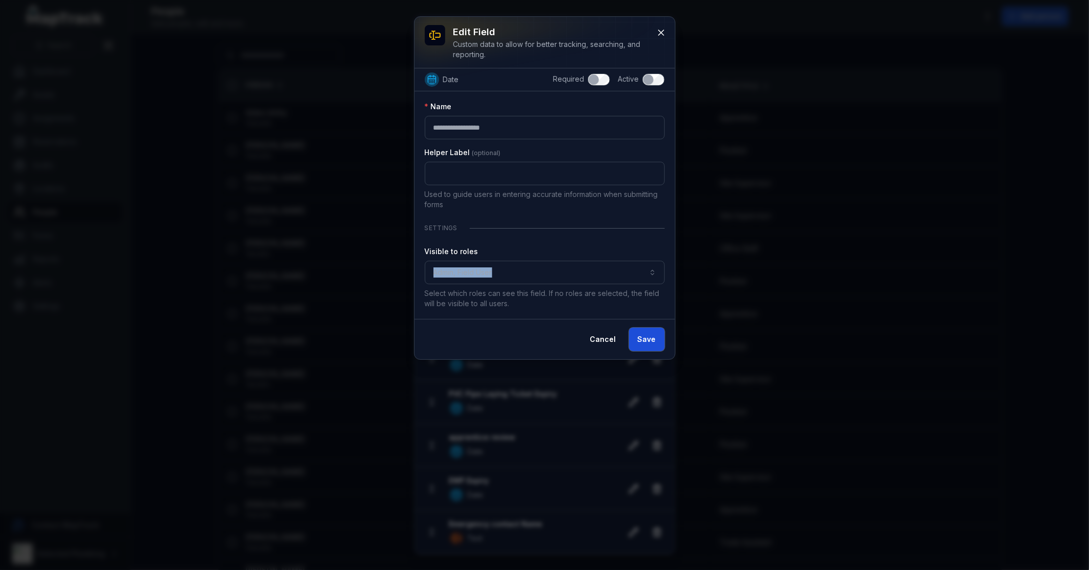
click at [652, 342] on button "Save" at bounding box center [647, 339] width 36 height 23
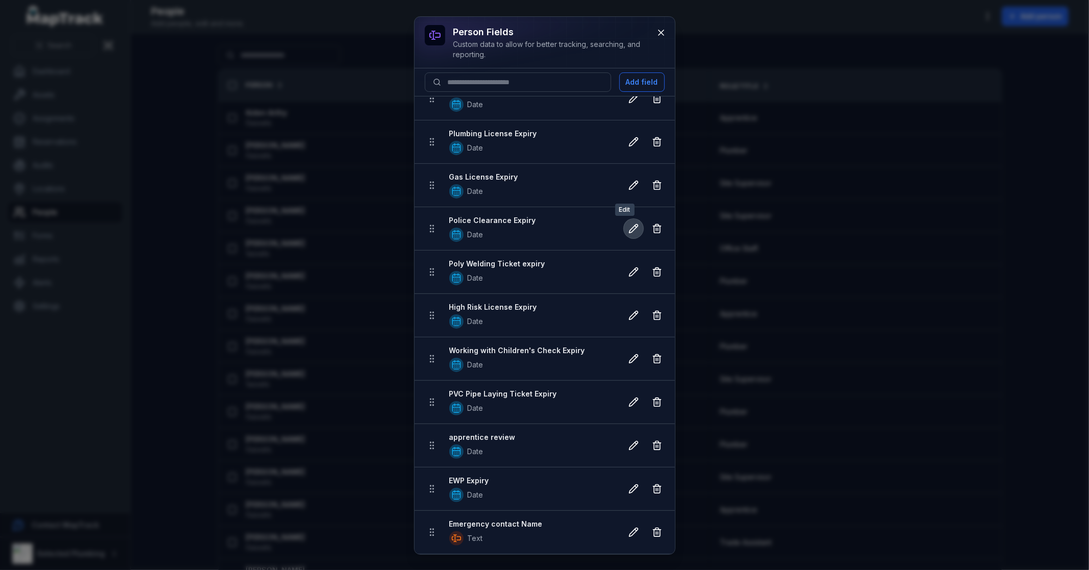
click at [628, 228] on icon at bounding box center [633, 229] width 10 height 10
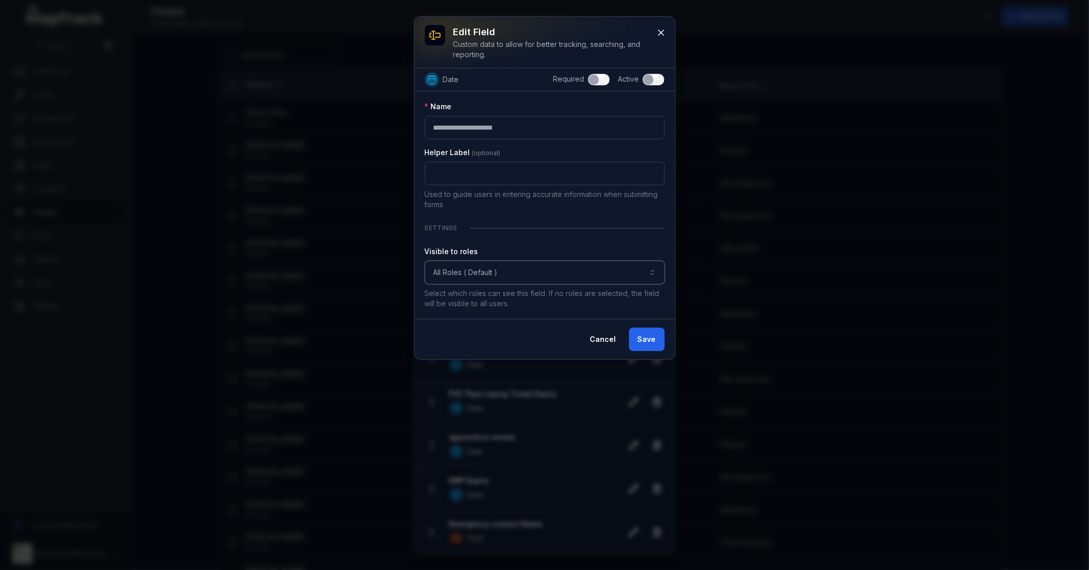
click at [515, 261] on button "All Roles ( Default )" at bounding box center [545, 272] width 240 height 23
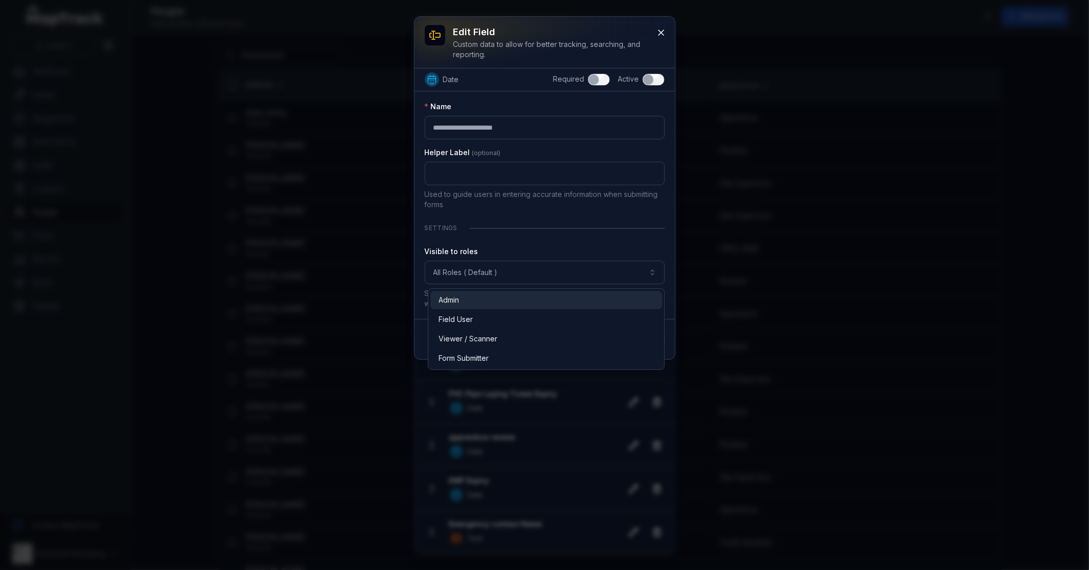
click at [489, 299] on div "Admin" at bounding box center [546, 300] width 215 height 10
click at [488, 314] on div "Field User" at bounding box center [546, 319] width 232 height 18
click at [531, 243] on div "**********" at bounding box center [545, 205] width 240 height 207
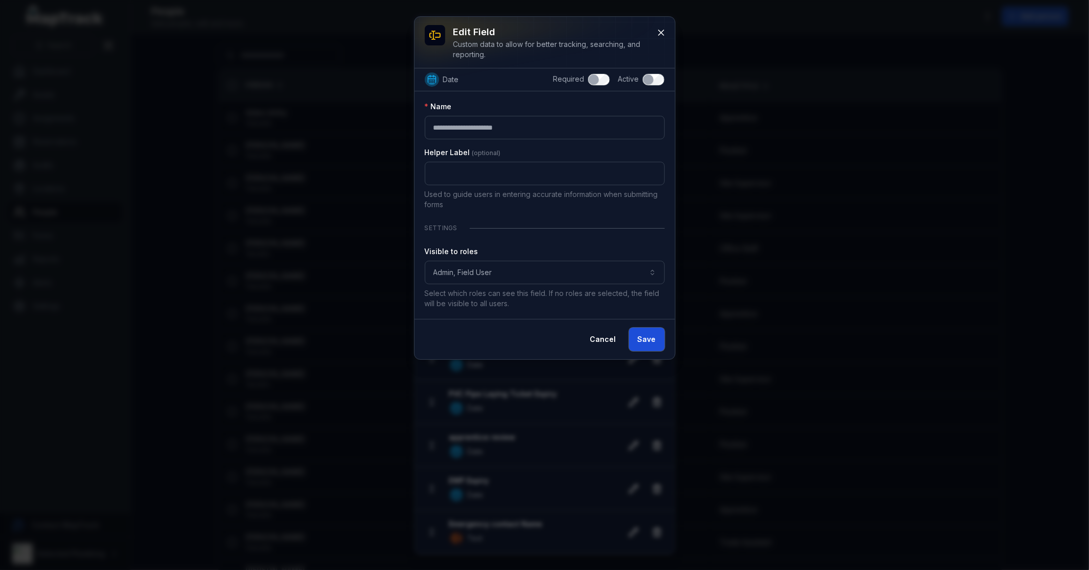
click at [643, 338] on button "Save" at bounding box center [647, 339] width 36 height 23
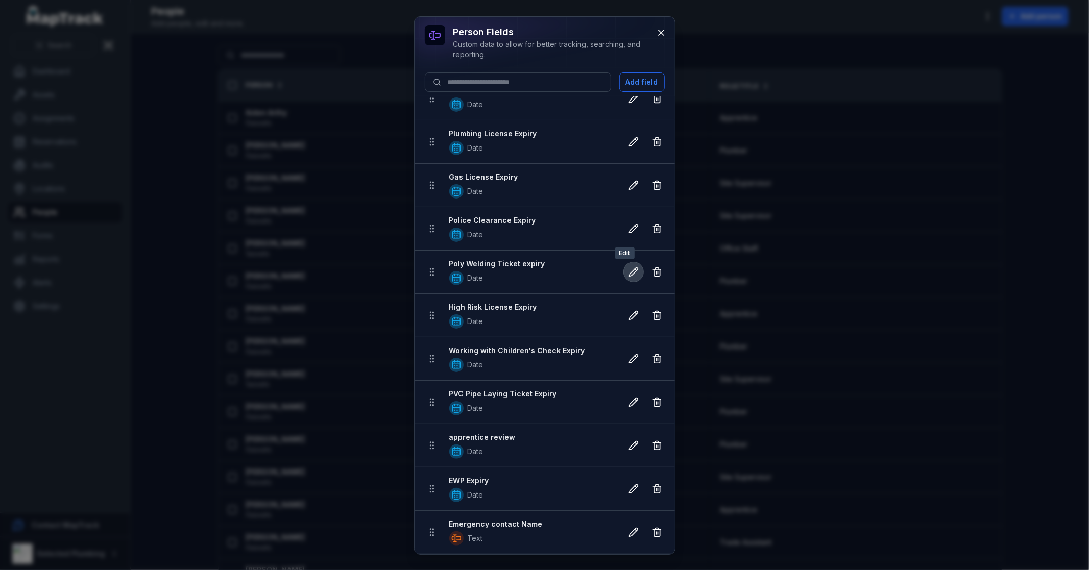
click at [628, 274] on icon at bounding box center [633, 272] width 10 height 10
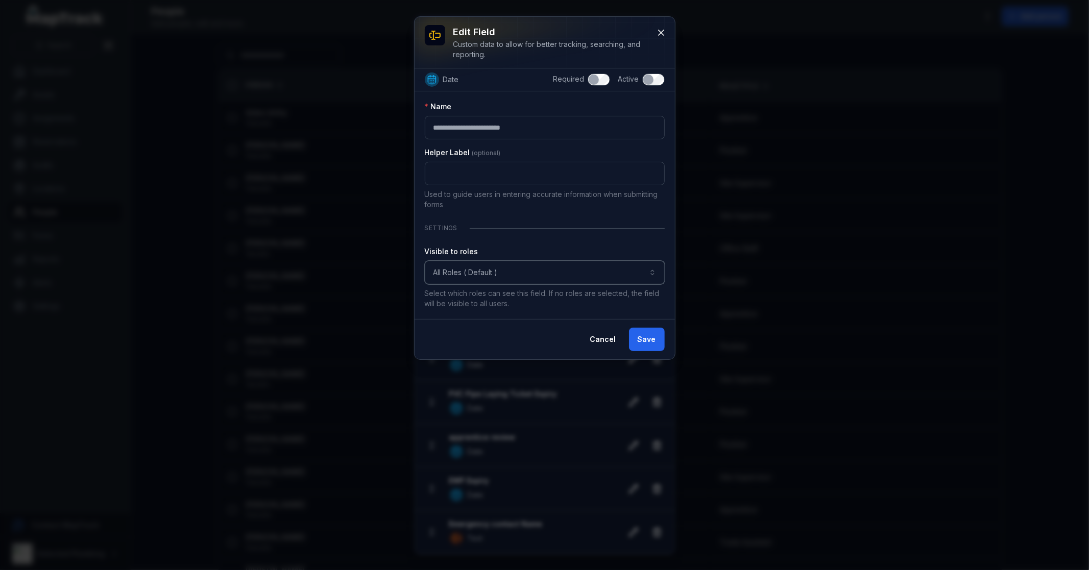
click at [526, 268] on button "All Roles ( Default )" at bounding box center [545, 272] width 240 height 23
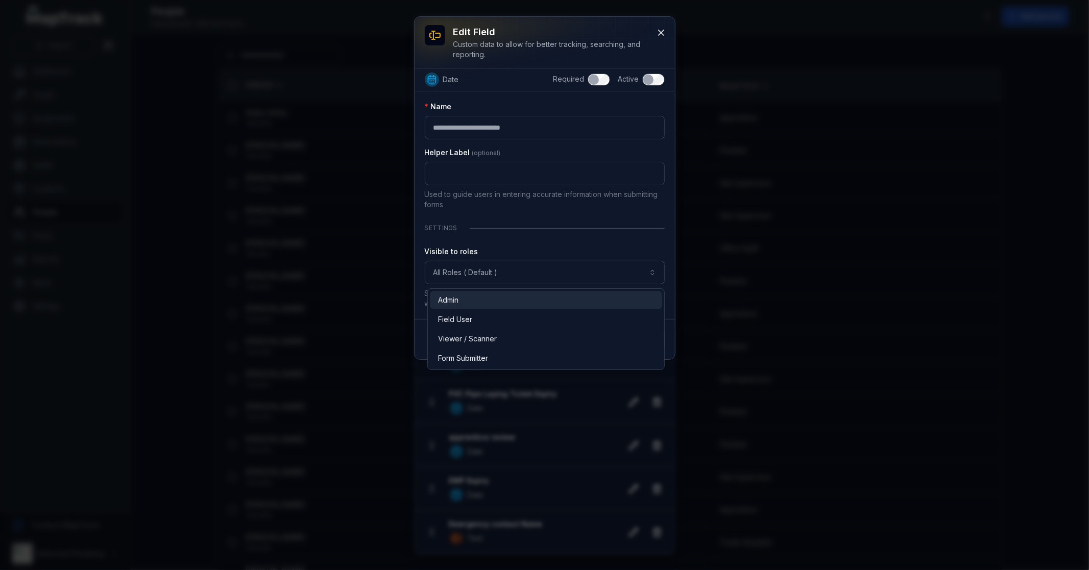
click at [507, 303] on div "Admin" at bounding box center [546, 300] width 216 height 10
click at [506, 316] on div "Field User" at bounding box center [546, 319] width 216 height 10
click at [554, 253] on div "**********" at bounding box center [545, 278] width 240 height 62
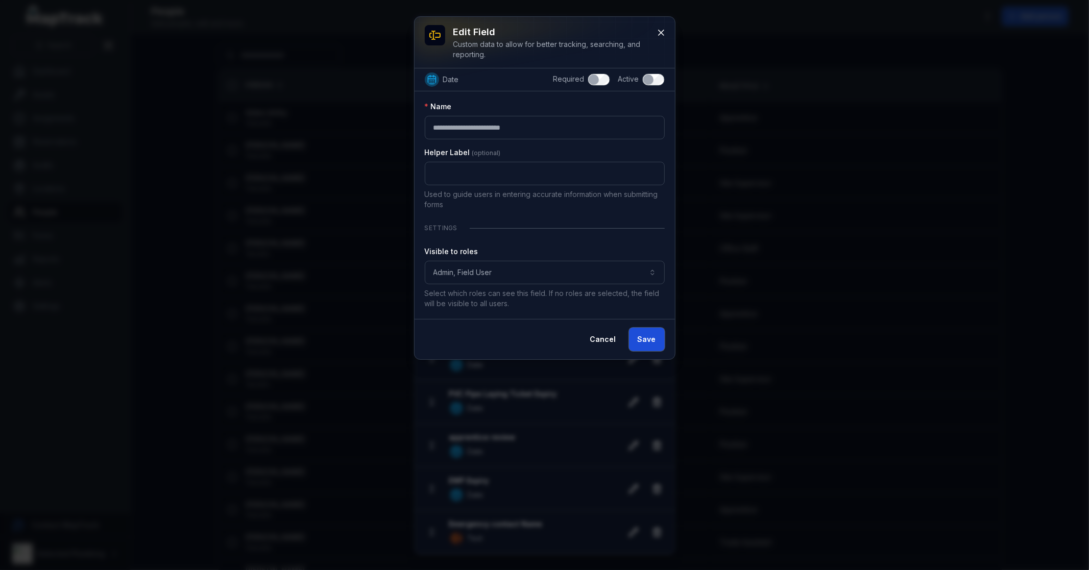
click at [651, 337] on button "Save" at bounding box center [647, 339] width 36 height 23
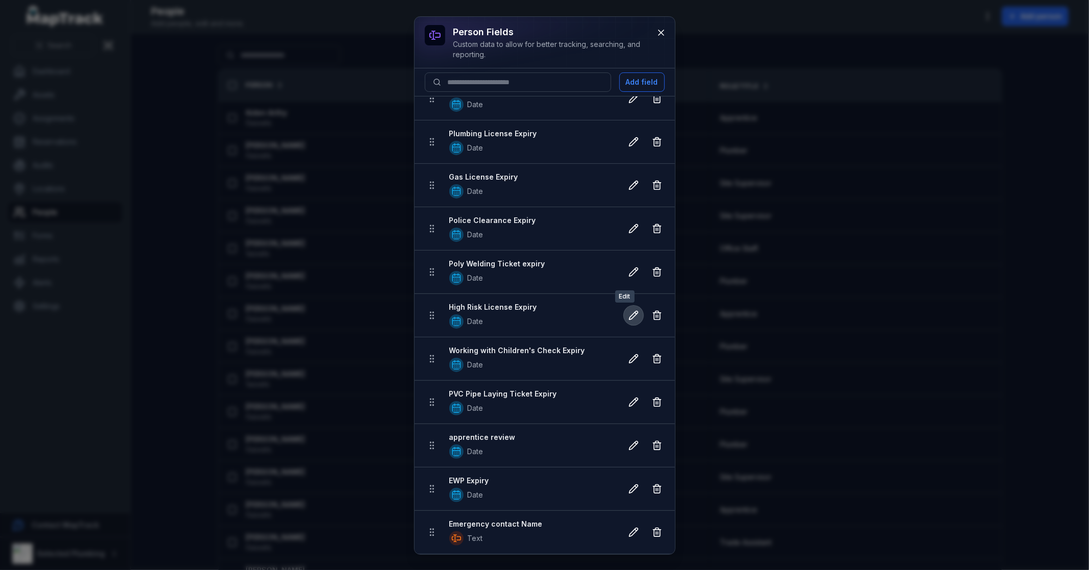
click at [628, 318] on icon at bounding box center [633, 315] width 10 height 10
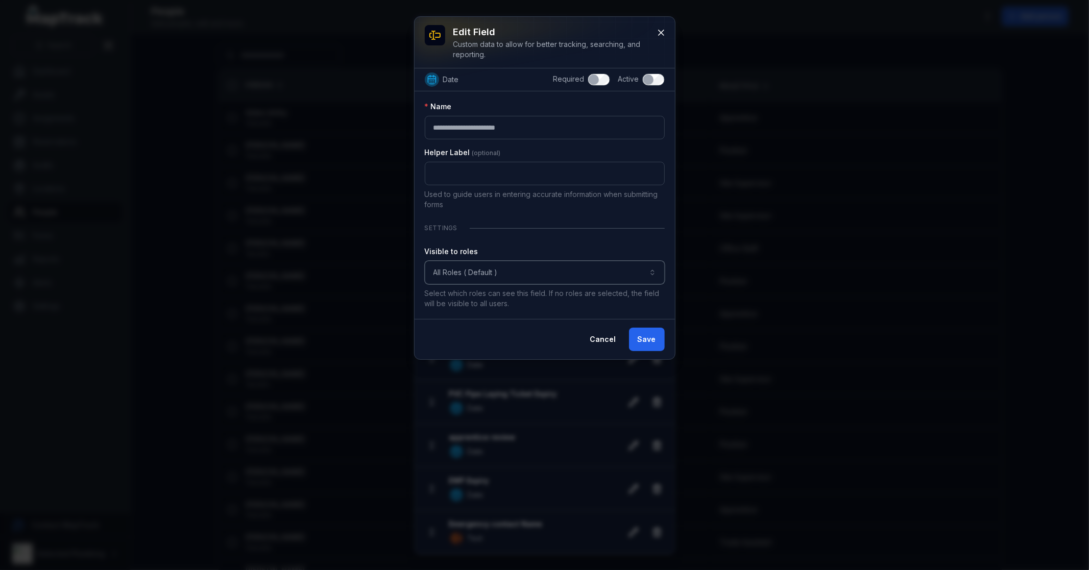
click at [507, 268] on button "All Roles ( Default )" at bounding box center [545, 272] width 240 height 23
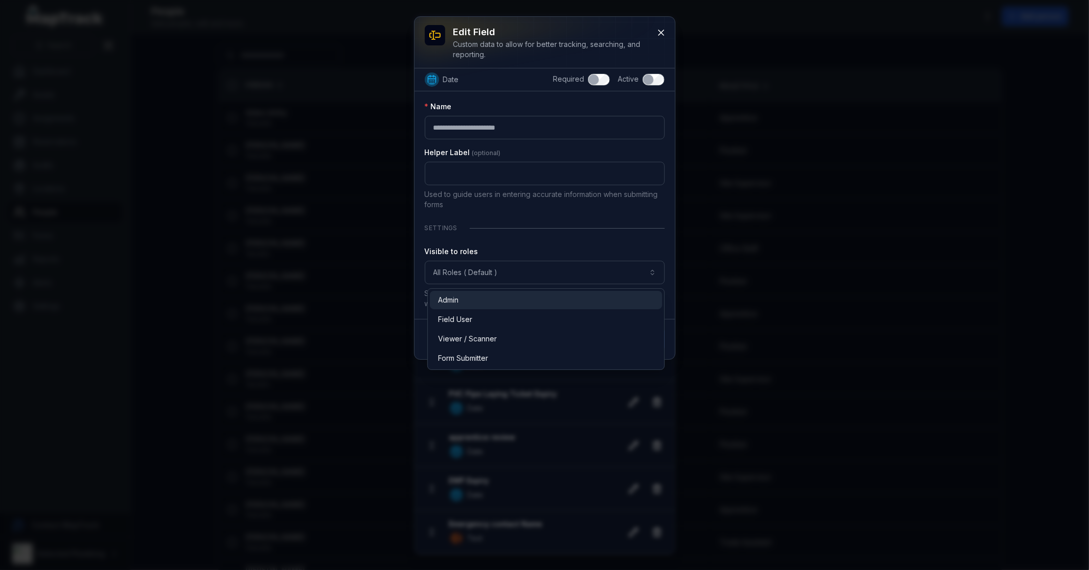
click at [493, 300] on div "Admin" at bounding box center [546, 300] width 216 height 10
click at [492, 312] on div "Field User" at bounding box center [546, 319] width 232 height 18
click at [522, 257] on div "**********" at bounding box center [545, 278] width 240 height 62
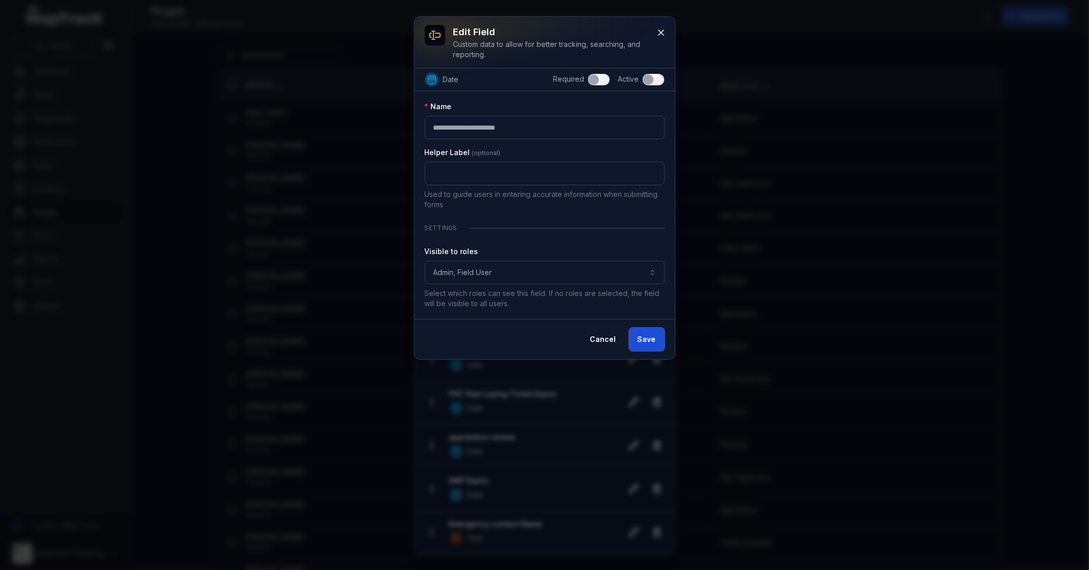
click at [631, 331] on button "Save" at bounding box center [647, 339] width 36 height 23
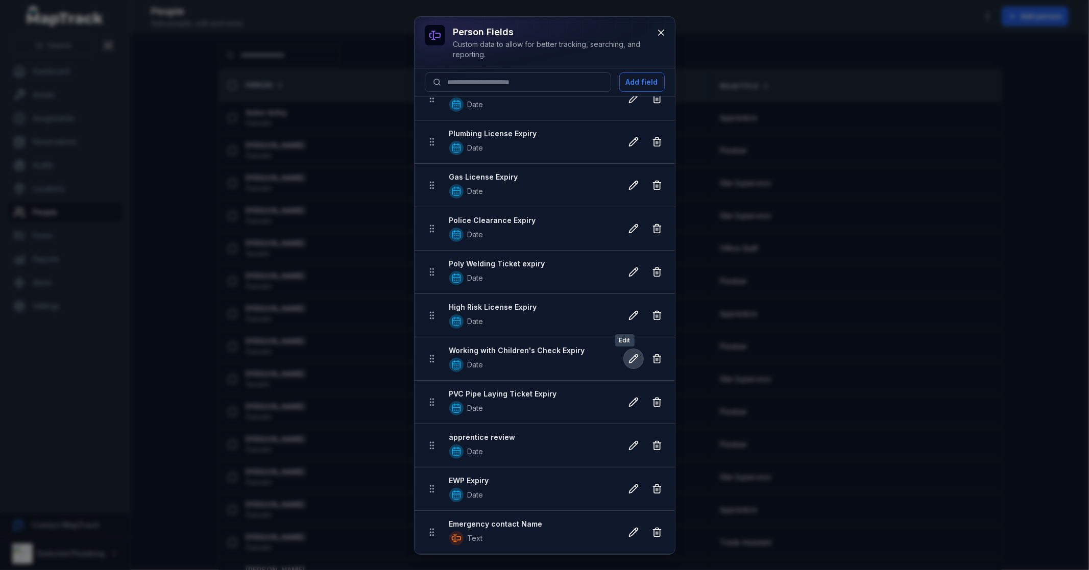
click at [628, 361] on icon at bounding box center [633, 359] width 10 height 10
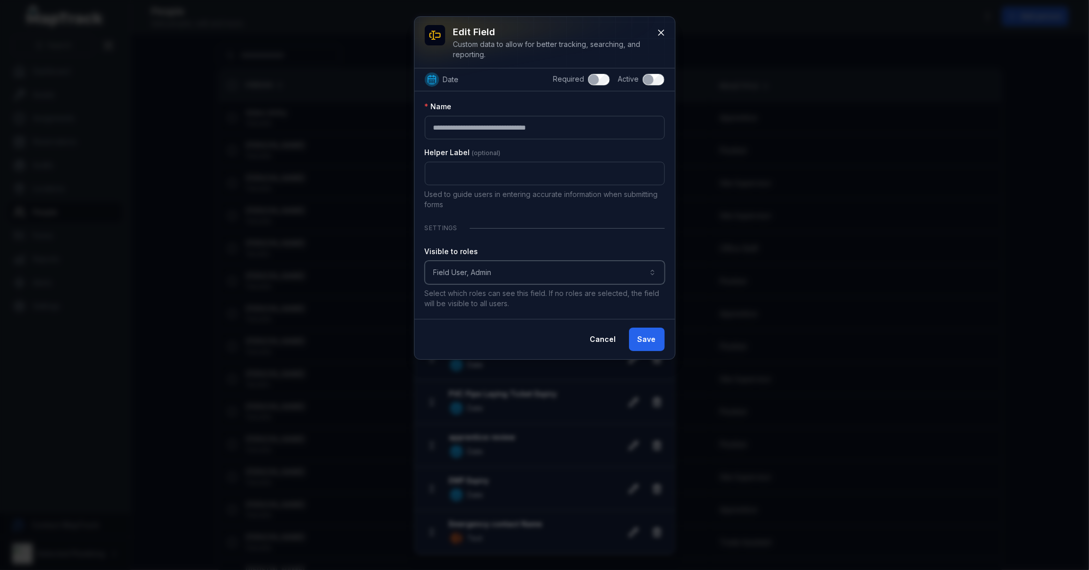
click at [506, 276] on button "**********" at bounding box center [545, 272] width 240 height 23
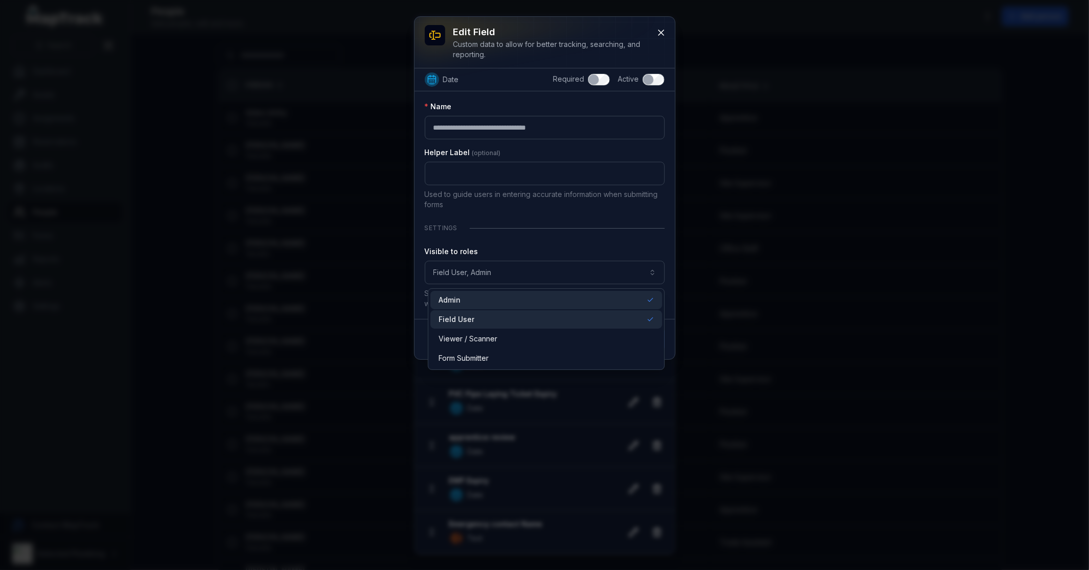
click at [521, 252] on div "**********" at bounding box center [545, 278] width 240 height 62
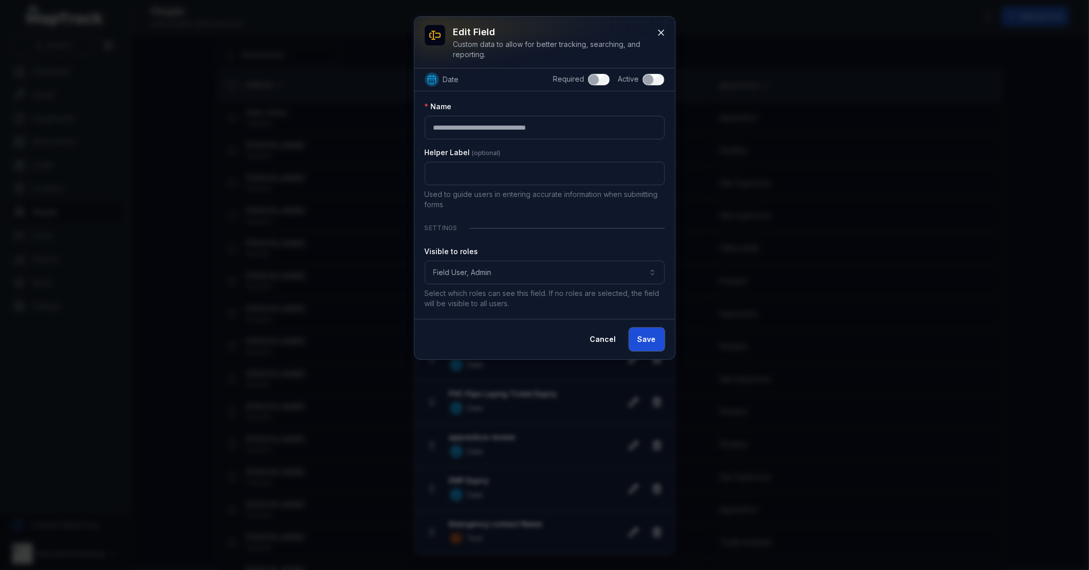
click at [657, 345] on button "Save" at bounding box center [647, 339] width 36 height 23
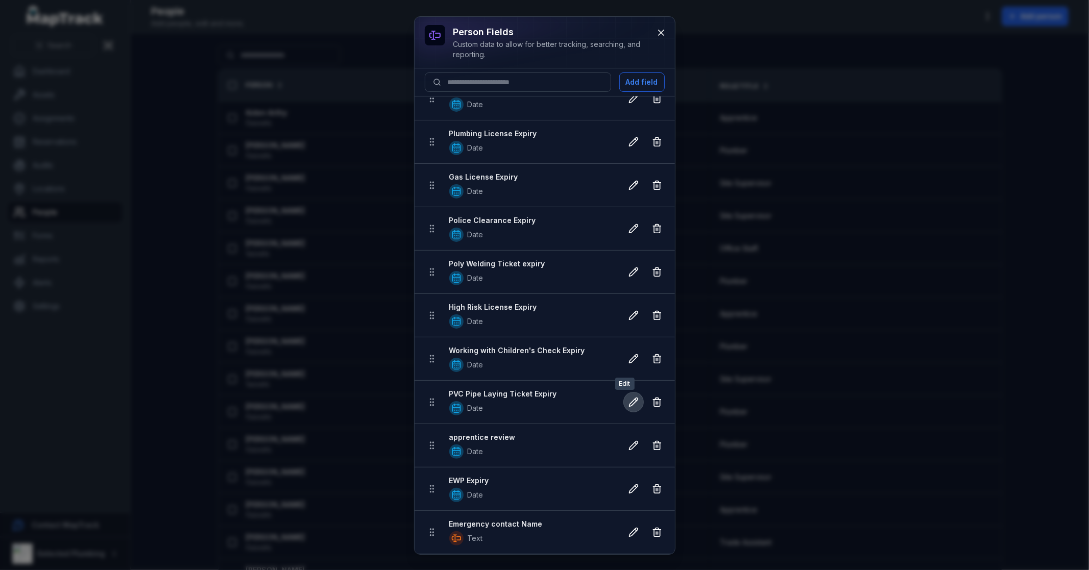
click at [624, 397] on button at bounding box center [633, 402] width 19 height 19
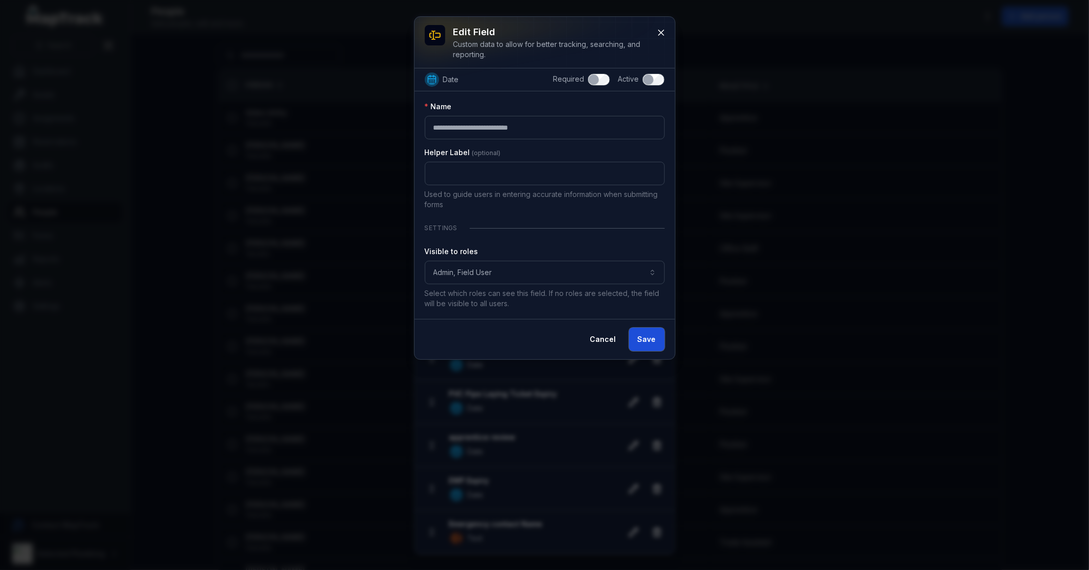
click at [644, 347] on button "Save" at bounding box center [647, 339] width 36 height 23
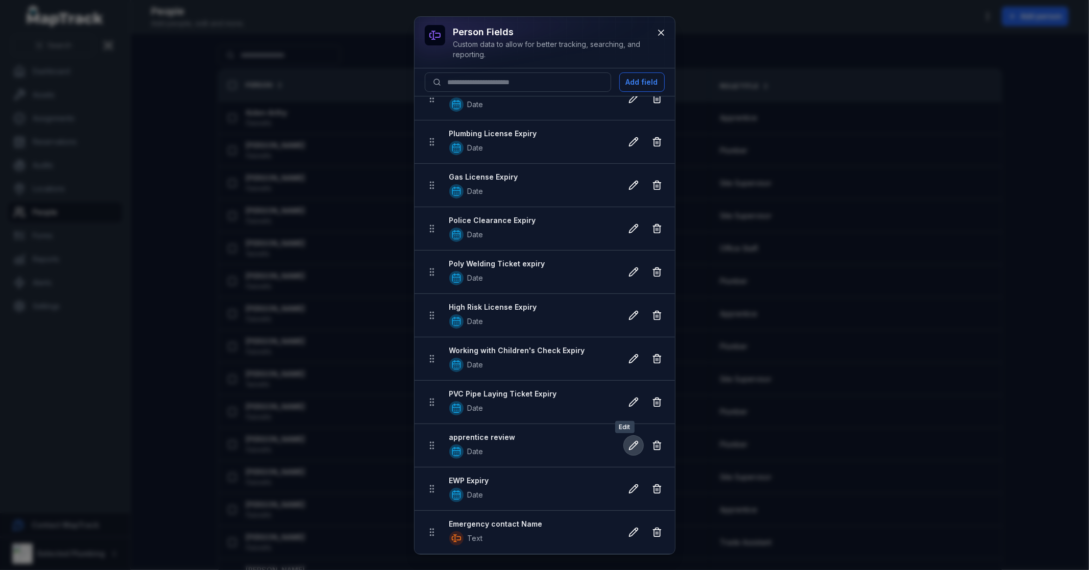
click at [635, 444] on icon at bounding box center [636, 444] width 2 height 2
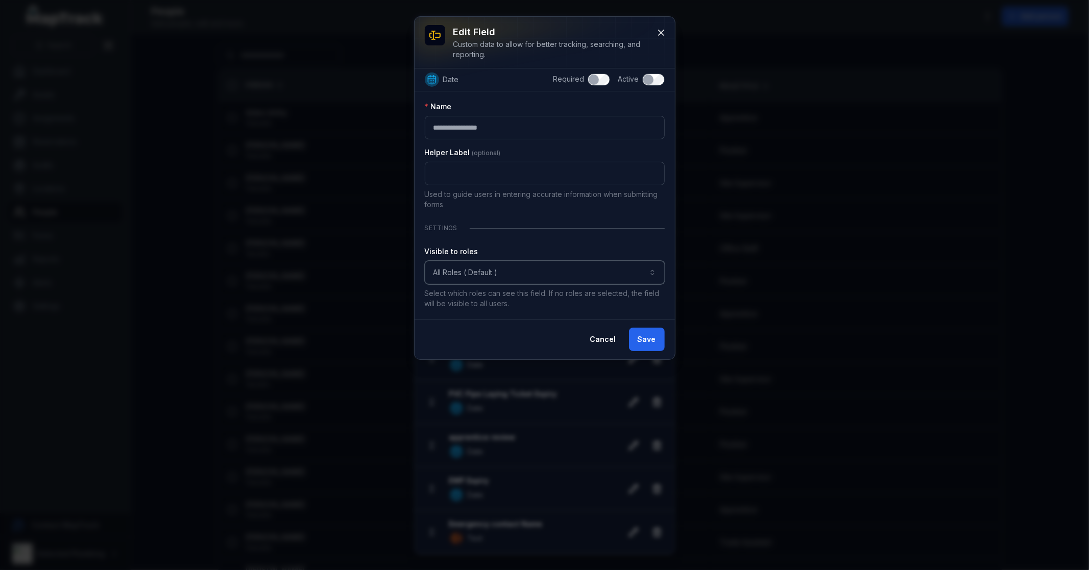
click at [609, 276] on button "All Roles ( Default )" at bounding box center [545, 272] width 240 height 23
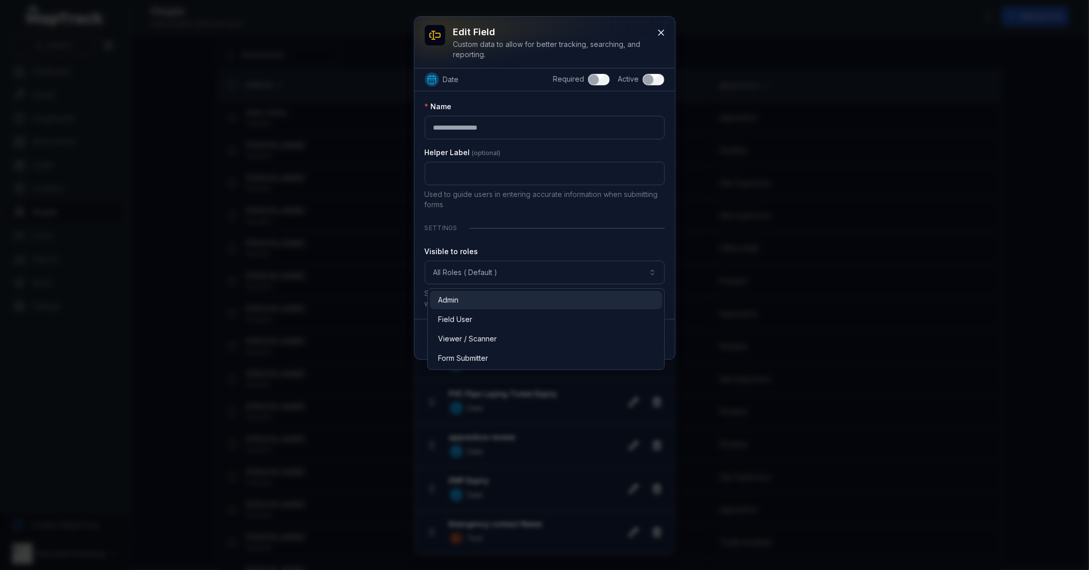
click at [516, 297] on div "Admin" at bounding box center [546, 300] width 216 height 10
click at [514, 313] on div "Field User" at bounding box center [546, 319] width 232 height 18
click at [574, 236] on div "**********" at bounding box center [545, 205] width 240 height 207
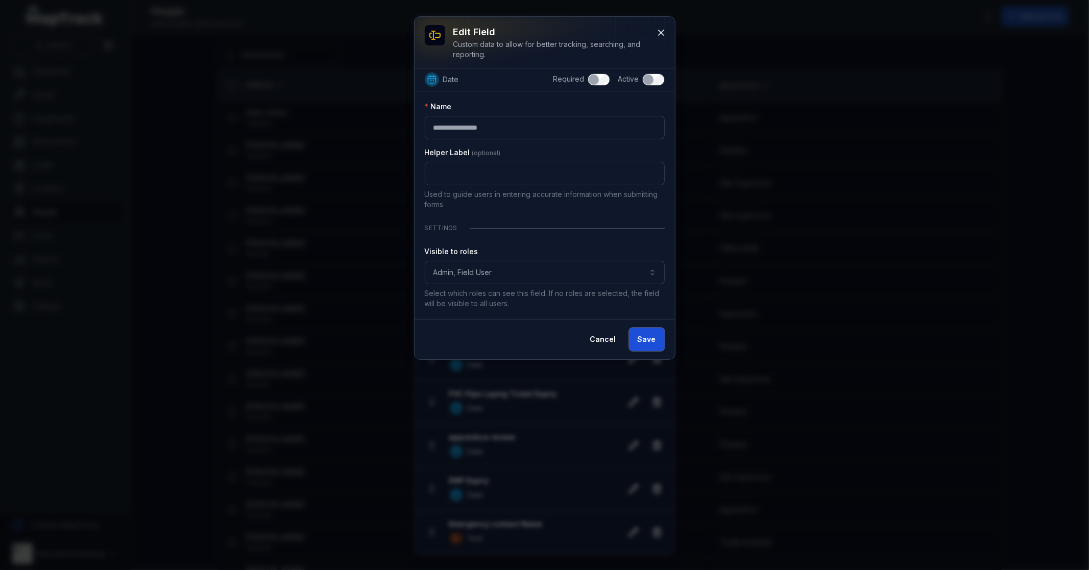
click at [654, 337] on button "Save" at bounding box center [647, 339] width 36 height 23
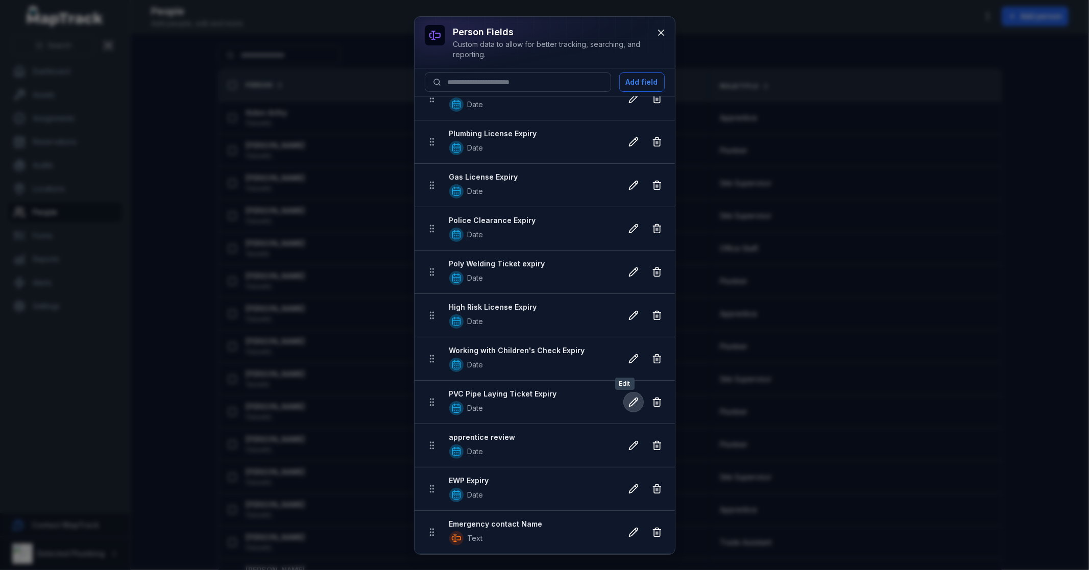
click at [629, 406] on icon at bounding box center [633, 402] width 10 height 10
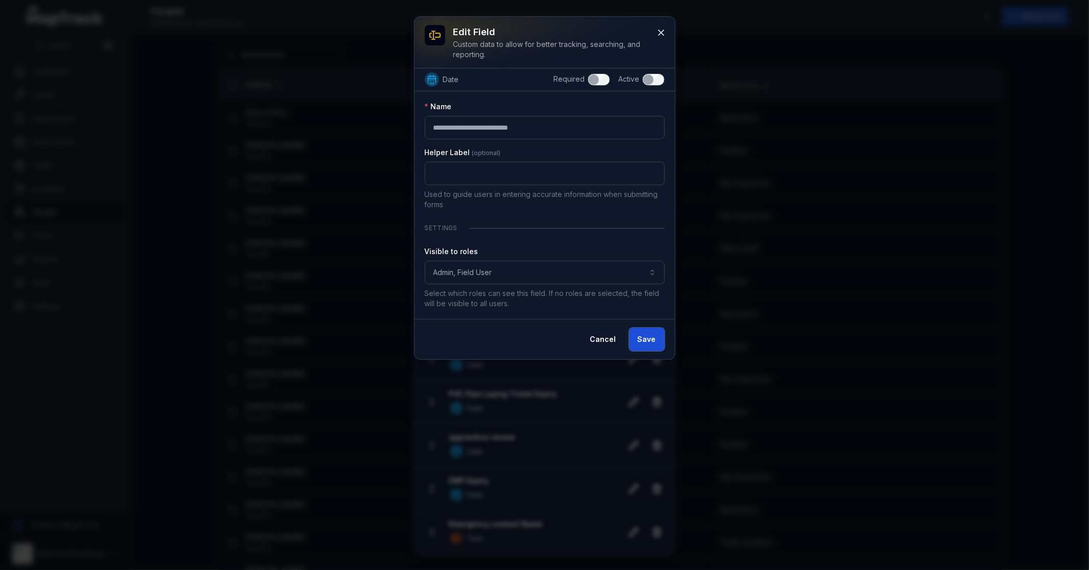
click at [642, 343] on button "Save" at bounding box center [647, 339] width 36 height 23
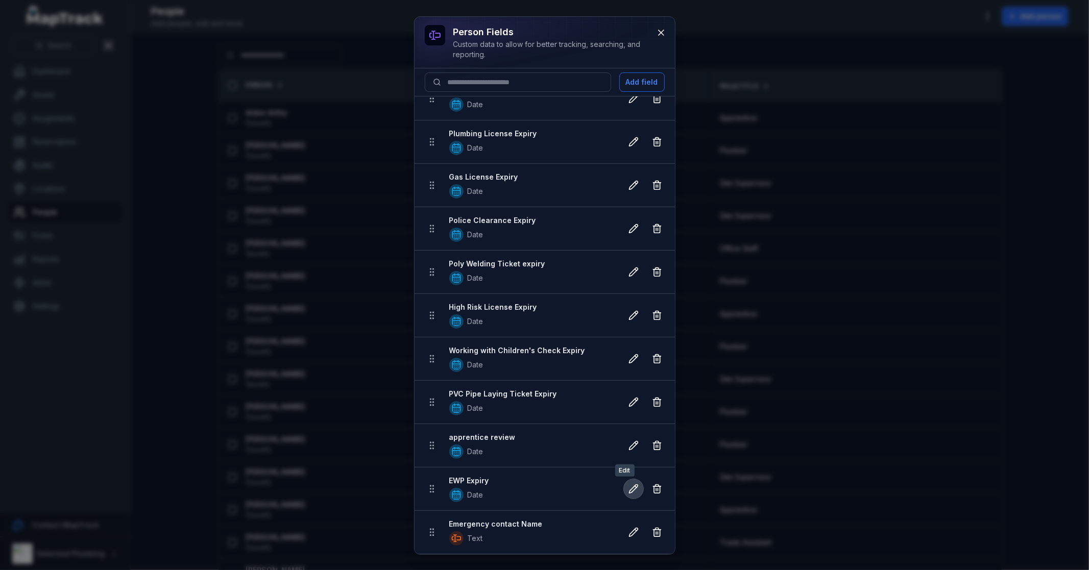
click at [629, 490] on icon at bounding box center [633, 489] width 9 height 9
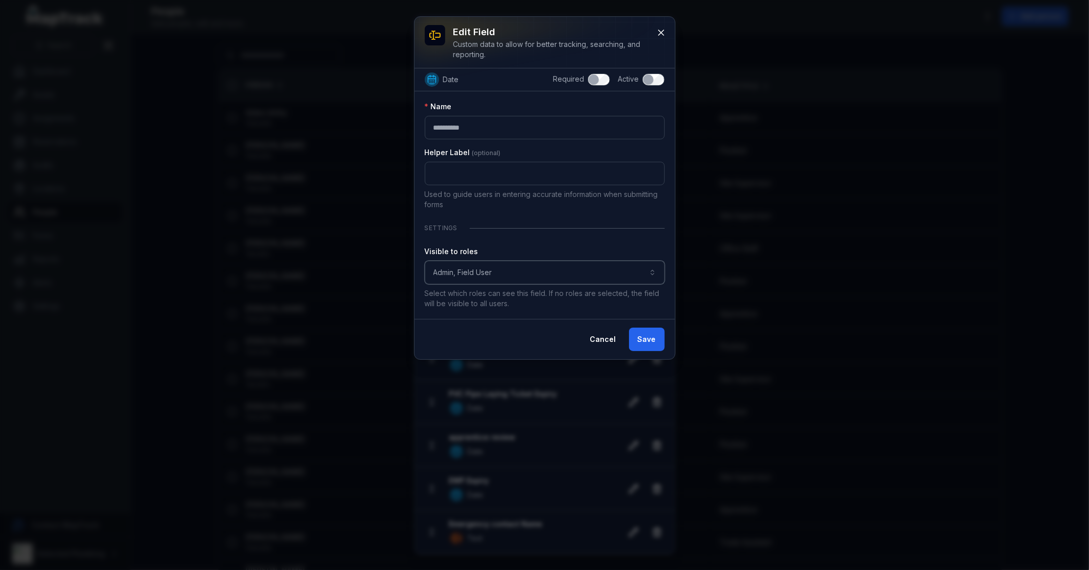
click at [543, 276] on button "**********" at bounding box center [545, 272] width 240 height 23
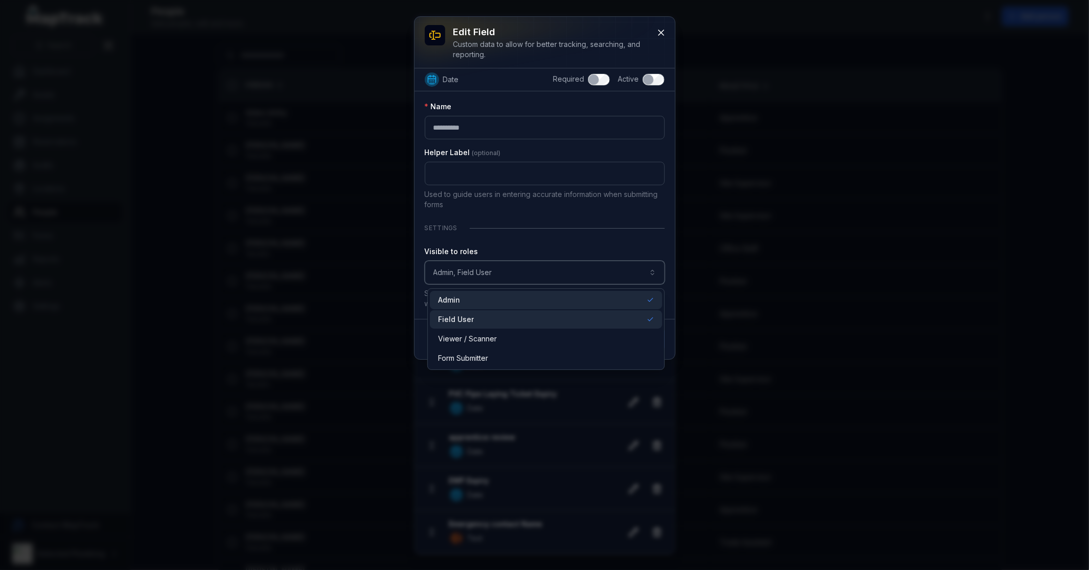
click at [543, 276] on button "**********" at bounding box center [545, 272] width 240 height 23
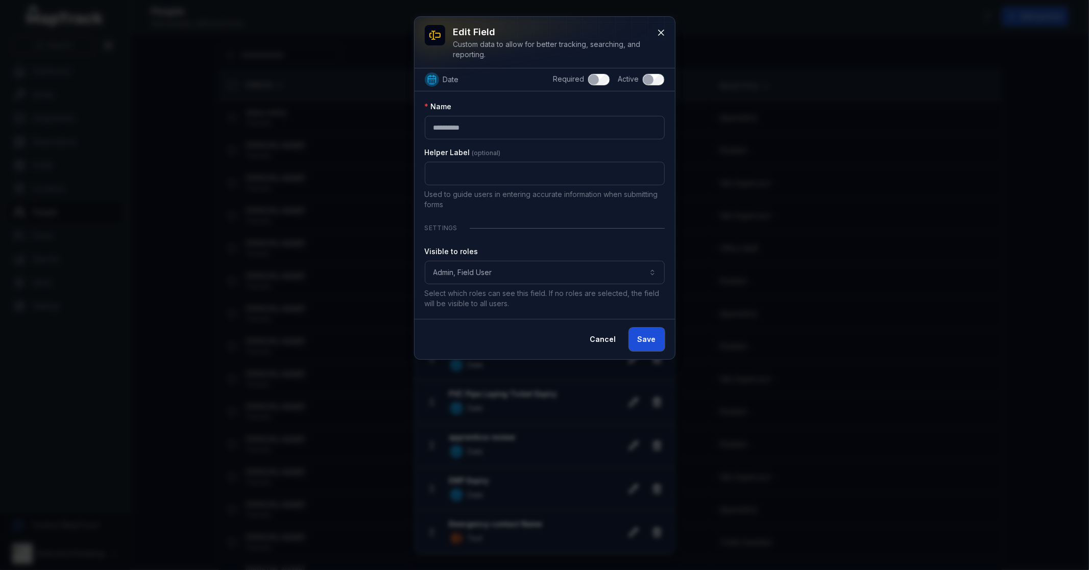
click at [660, 337] on button "Save" at bounding box center [647, 339] width 36 height 23
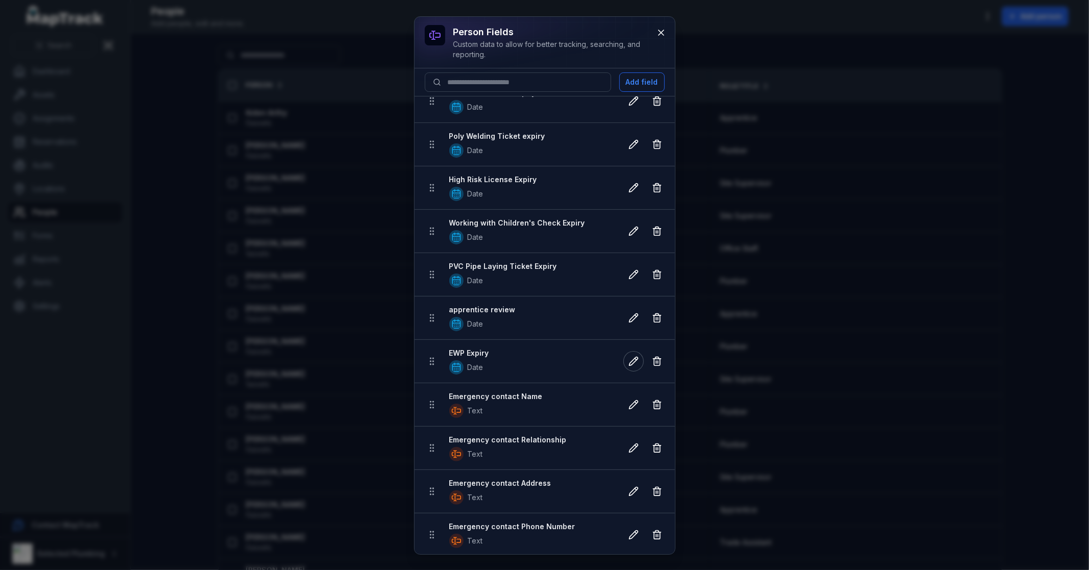
scroll to position [585, 0]
click at [628, 403] on icon at bounding box center [633, 403] width 10 height 10
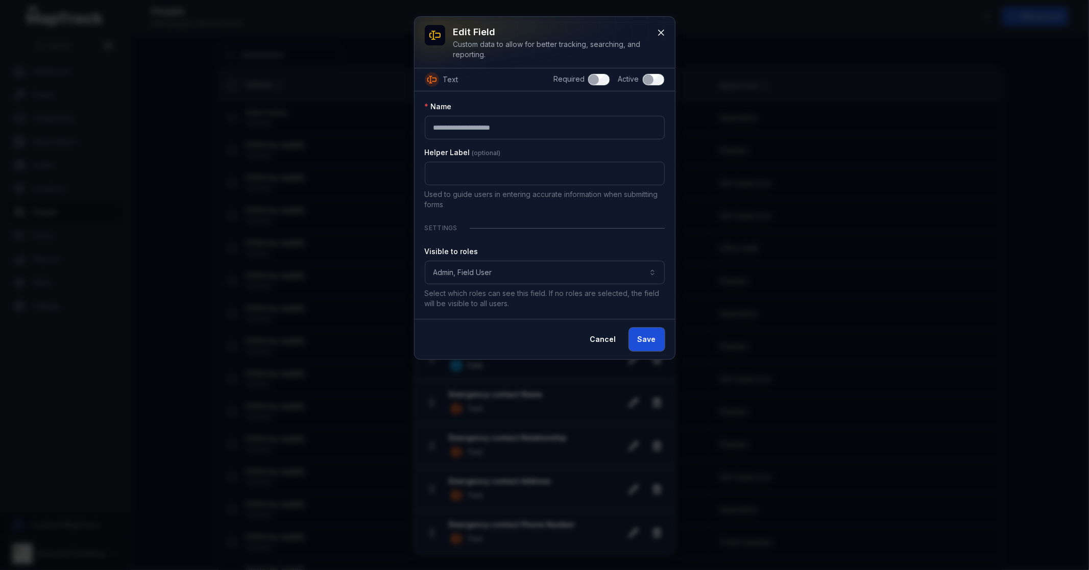
click at [647, 332] on button "Save" at bounding box center [647, 339] width 36 height 23
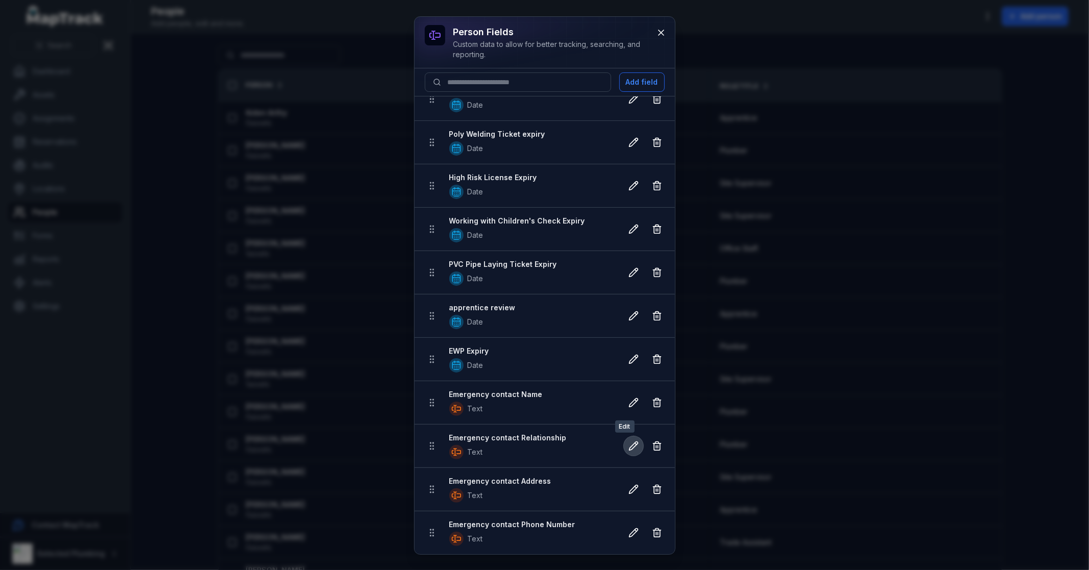
click at [624, 453] on button at bounding box center [633, 446] width 19 height 19
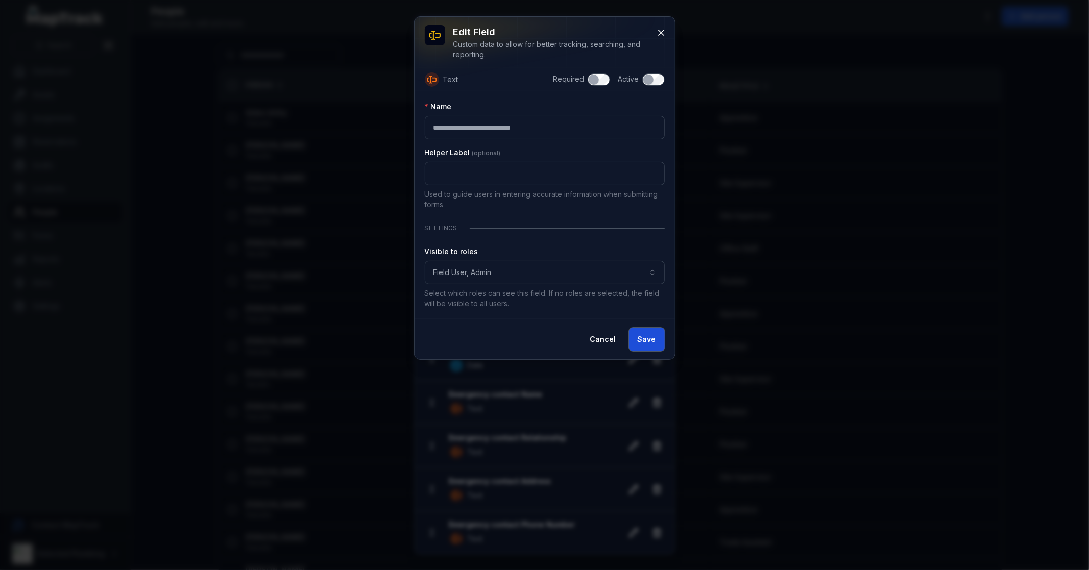
click at [655, 339] on button "Save" at bounding box center [647, 339] width 36 height 23
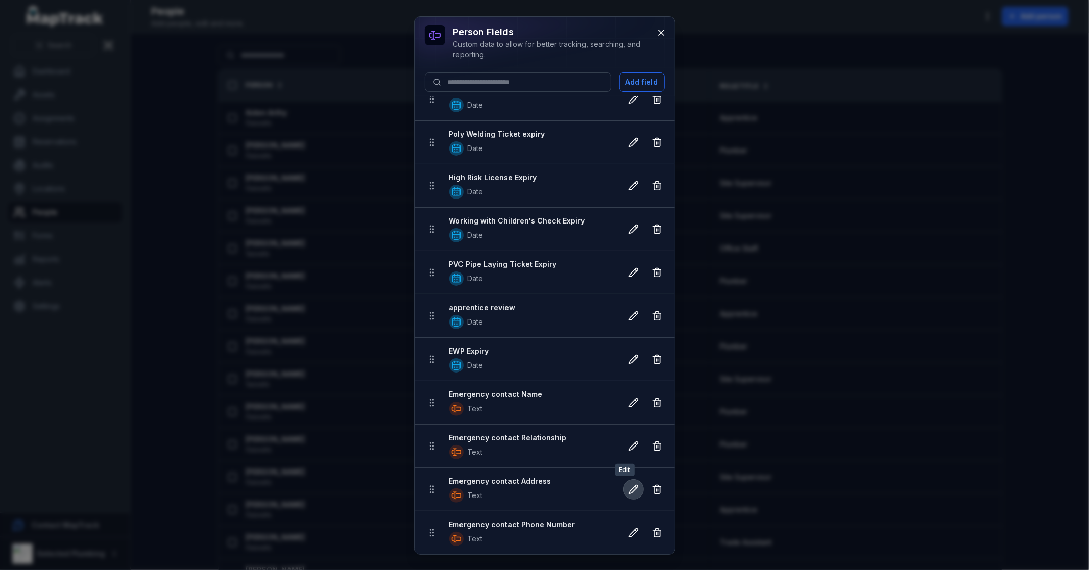
click at [631, 488] on button at bounding box center [633, 489] width 19 height 19
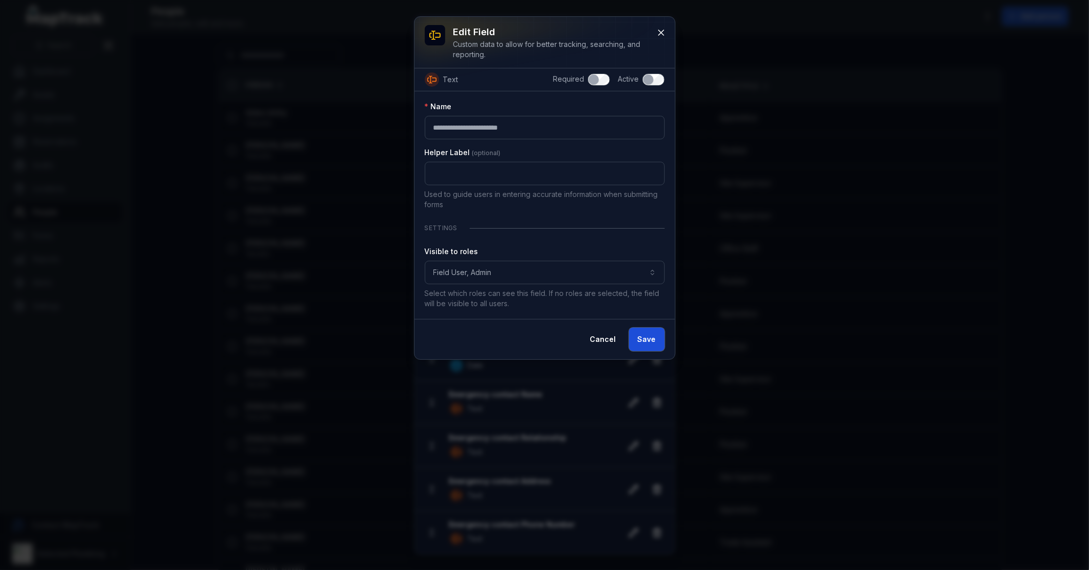
click at [654, 341] on button "Save" at bounding box center [647, 339] width 36 height 23
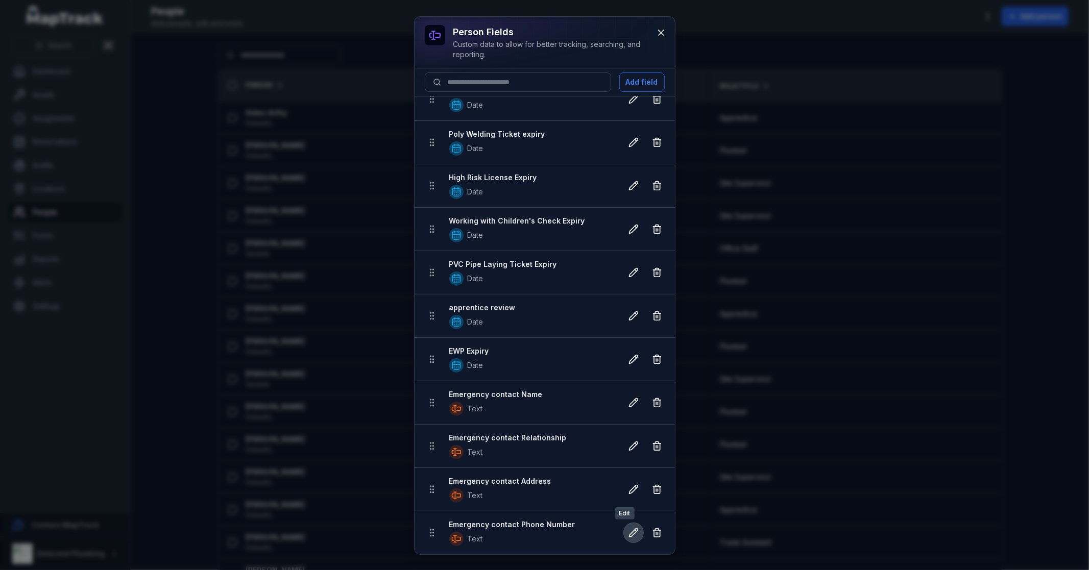
click at [628, 534] on icon at bounding box center [633, 533] width 10 height 10
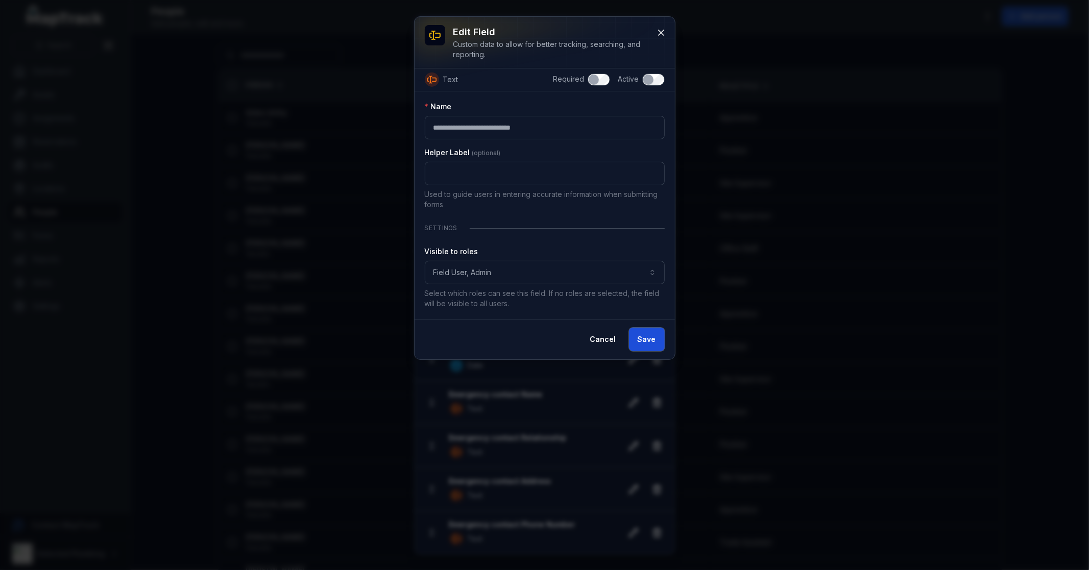
click at [648, 340] on button "Save" at bounding box center [647, 339] width 36 height 23
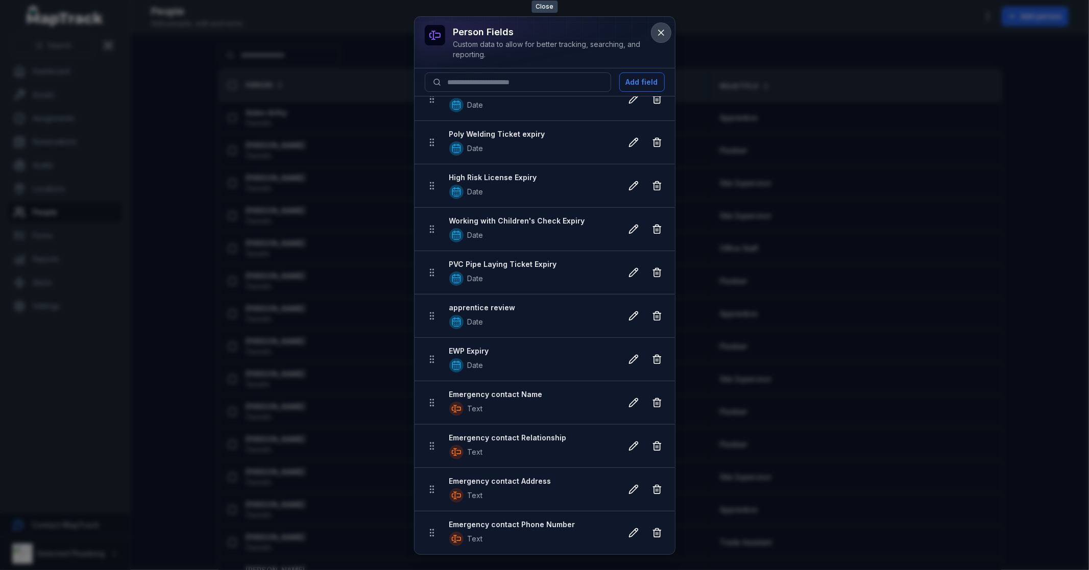
click at [662, 33] on icon at bounding box center [661, 33] width 10 height 10
